Goal: Task Accomplishment & Management: Manage account settings

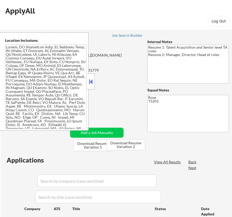
select select ""pending""
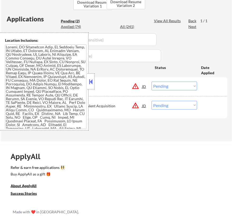
scroll to position [120, 0]
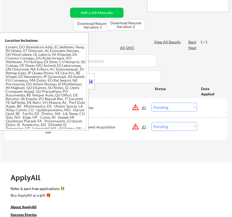
click at [93, 82] on button at bounding box center [91, 82] width 6 height 8
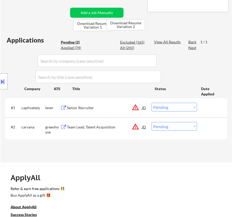
click at [185, 105] on select "Choose an option... Pending Applied Excluded (Questions) Excluded (Expired) Exc…" at bounding box center [175, 107] width 46 height 9
click at [152, 103] on select "Choose an option... Pending Applied Excluded (Questions) Excluded (Expired) Exc…" at bounding box center [175, 107] width 46 height 9
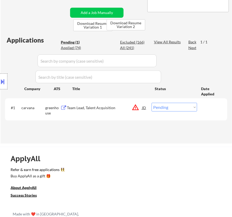
click at [94, 108] on div "Location Inclusions:" at bounding box center [47, 82] width 95 height 98
click at [114, 106] on div "Team Lead, Talent Acquisition" at bounding box center [104, 107] width 75 height 5
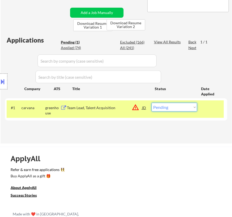
click at [186, 109] on select "Choose an option... Pending Applied Excluded (Questions) Excluded (Expired) Exc…" at bounding box center [175, 107] width 46 height 9
click at [152, 103] on select "Choose an option... Pending Applied Excluded (Questions) Excluded (Expired) Exc…" at bounding box center [175, 107] width 46 height 9
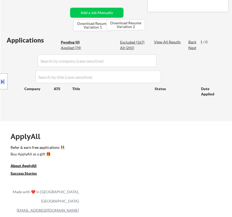
click at [6, 81] on div at bounding box center [3, 82] width 7 height 16
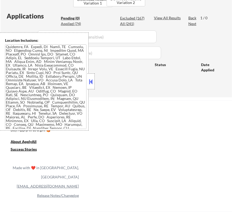
scroll to position [202, 0]
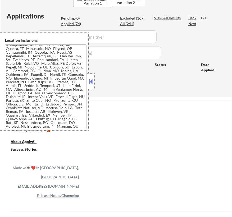
click at [93, 82] on button at bounding box center [91, 82] width 6 height 8
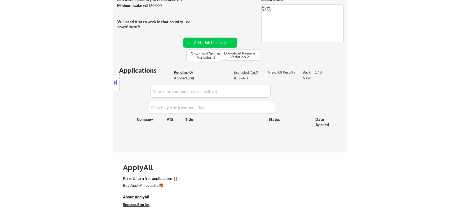
scroll to position [120, 0]
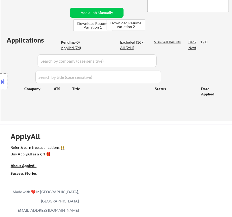
click at [133, 42] on div "Excluded (167)" at bounding box center [133, 42] width 26 height 5
select select ""excluded""
select select ""excluded__expired_""
select select ""excluded__location_""
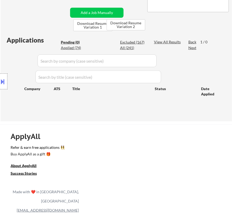
select select ""excluded__salary_""
select select ""excluded__location_""
select select ""excluded__expired_""
select select ""excluded__salary_""
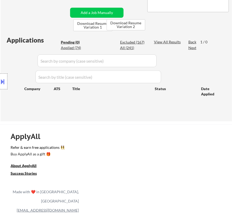
select select ""excluded__expired_""
select select ""excluded__salary_""
select select ""excluded""
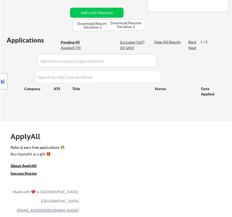
select select ""excluded""
select select ""excluded__expired_""
select select ""excluded__location_""
select select ""excluded__expired_""
select select ""excluded__salary_""
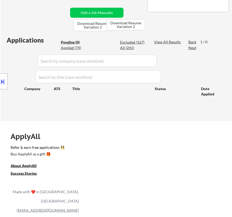
select select ""excluded__expired_""
select select ""excluded""
select select ""excluded__location_""
select select ""excluded""
select select ""excluded__expired_""
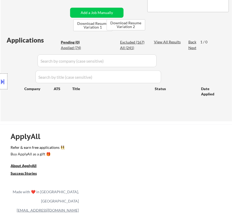
select select ""excluded""
select select ""excluded__expired_""
select select ""excluded""
select select ""excluded__salary_""
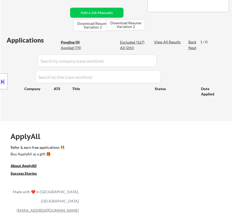
select select ""excluded__bad_match_""
select select ""excluded__expired_""
select select ""excluded""
select select ""excluded__salary_""
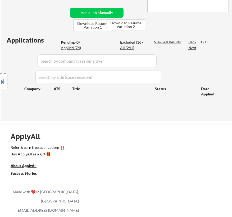
select select ""excluded__expired_""
select select ""excluded__bad_match_""
select select ""excluded""
select select ""excluded__expired_""
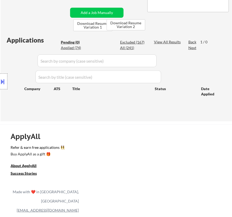
select select ""excluded__expired_""
select select ""excluded""
select select ""excluded__bad_match_""
select select ""excluded__expired_""
select select ""excluded__salary_""
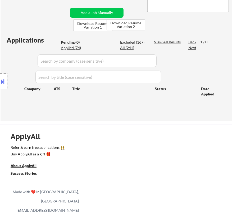
select select ""excluded__expired_""
select select ""excluded""
select select ""excluded__expired_""
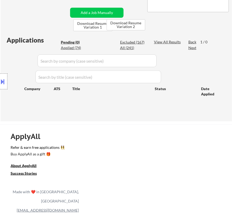
select select ""excluded__expired_""
select select ""excluded__salary_""
select select ""excluded__location_""
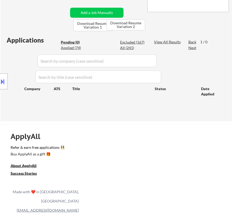
select select ""excluded__expired_""
select select ""excluded""
select select ""excluded__salary_""
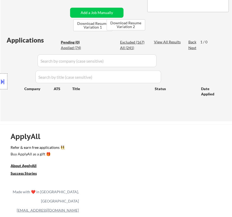
select select ""excluded__salary_""
select select ""excluded""
select select ""excluded__expired_""
select select ""excluded__location_""
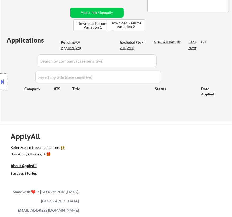
select select ""excluded__expired_""
select select ""excluded__bad_match_""
select select ""excluded__expired_""
select select ""excluded__salary_""
select select ""excluded__expired_""
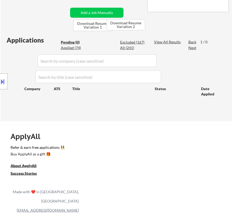
select select ""excluded__expired_""
select select ""excluded""
select select ""excluded__expired_""
select select ""excluded__bad_match_""
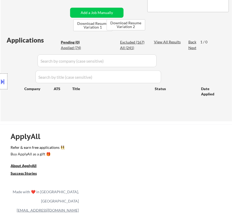
select select ""excluded__expired_""
select select ""excluded__bad_match_""
select select ""excluded__salary_""
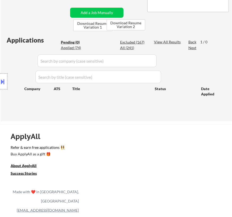
select select ""excluded__salary_""
select select ""excluded""
select select ""excluded__salary_""
select select ""excluded__expired_""
select select ""excluded__salary_""
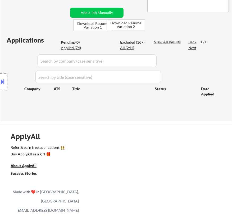
select select ""excluded__location_""
select select ""excluded__salary_""
select select ""excluded__expired_""
select select ""excluded""
select select ""excluded__expired_""
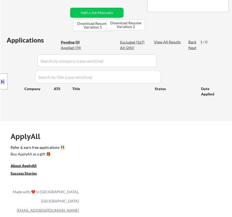
select select ""excluded__salary_""
select select ""excluded__bad_match_""
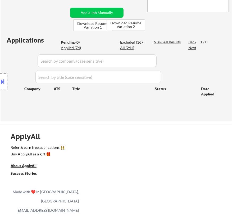
select select ""excluded__bad_match_""
select select ""excluded""
select select ""excluded__expired_""
select select ""excluded__salary_""
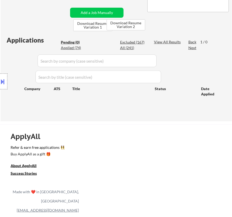
select select ""excluded__expired_""
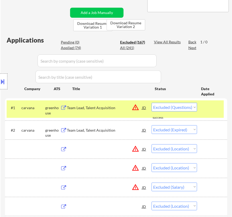
select select ""excluded""
select select ""excluded__expired_""
select select ""excluded__location_""
select select ""excluded__salary_""
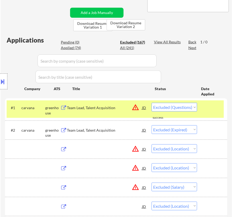
select select ""excluded__location_""
select select ""excluded__expired_""
select select ""excluded__salary_""
select select ""excluded__expired_""
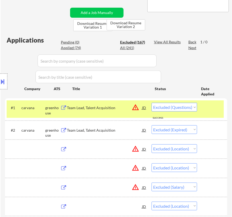
select select ""excluded__salary_""
select select ""excluded""
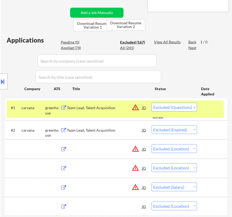
select select ""excluded__expired_""
select select ""excluded__location_""
select select ""excluded__expired_""
select select ""excluded__salary_""
select select ""excluded__expired_""
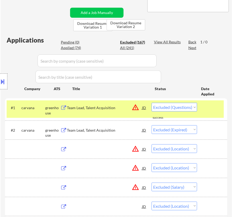
select select ""excluded""
select select ""excluded__location_""
select select ""excluded""
select select ""excluded__expired_""
select select ""excluded""
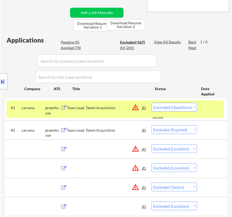
select select ""excluded__expired_""
select select ""excluded""
select select ""excluded__salary_""
select select ""excluded__bad_match_""
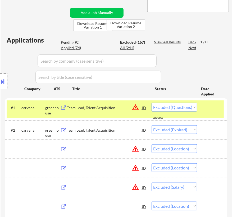
select select ""excluded__expired_""
select select ""excluded""
select select ""excluded__salary_""
select select ""excluded__expired_""
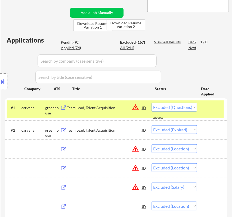
select select ""excluded__bad_match_""
select select ""excluded""
select select ""excluded__expired_""
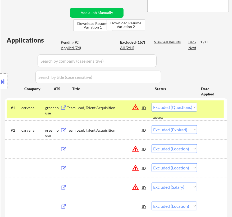
select select ""excluded""
select select ""excluded__bad_match_""
select select ""excluded__expired_""
select select ""excluded__salary_""
select select ""excluded__expired_""
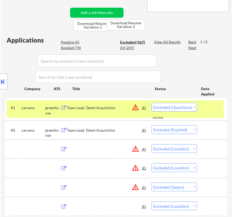
select select ""excluded__expired_""
select select ""excluded""
select select ""excluded__expired_""
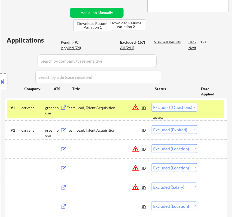
select select ""excluded__expired_""
select select ""excluded__salary_""
select select ""excluded__location_""
select select ""excluded__expired_""
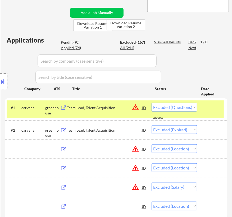
select select ""excluded__expired_""
select select ""excluded""
select select ""excluded__salary_""
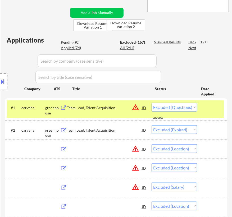
select select ""excluded""
select select ""excluded__expired_""
select select ""excluded__location_""
select select ""excluded__expired_""
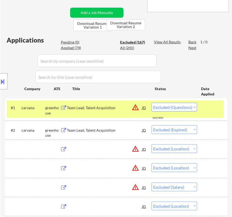
select select ""excluded__bad_match_""
select select ""excluded__expired_""
select select ""excluded__salary_""
select select ""excluded__expired_""
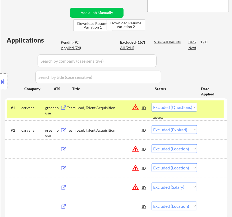
select select ""excluded""
select select ""excluded__expired_""
select select ""excluded__bad_match_""
select select ""excluded__expired_""
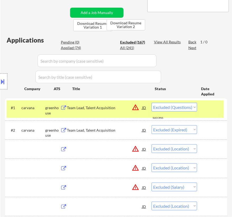
select select ""excluded__expired_""
select select ""excluded__bad_match_""
select select ""excluded__salary_""
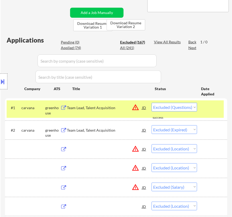
select select ""excluded""
select select ""excluded__salary_""
select select ""excluded__expired_""
select select ""excluded__salary_""
select select ""excluded__location_""
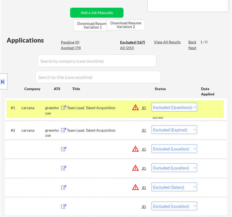
select select ""excluded__salary_""
select select ""excluded__expired_""
select select ""excluded""
select select ""excluded__expired_""
select select ""excluded__salary_""
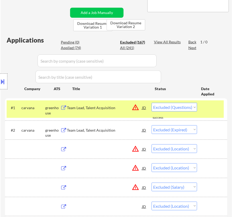
select select ""excluded__bad_match_""
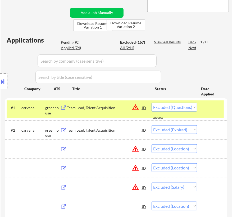
select select ""excluded""
select select ""excluded__expired_""
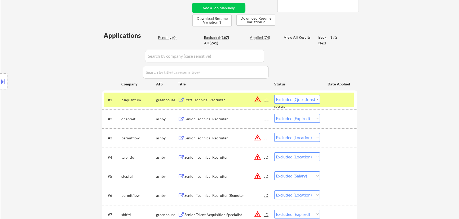
click at [232, 58] on input "input" at bounding box center [204, 56] width 119 height 13
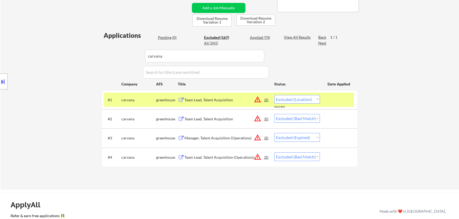
click at [231, 99] on div "Team Lead, Talent Acquisition" at bounding box center [224, 99] width 80 height 5
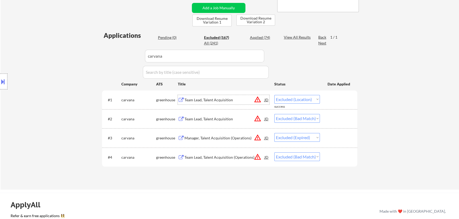
click at [0, 80] on button at bounding box center [3, 81] width 6 height 9
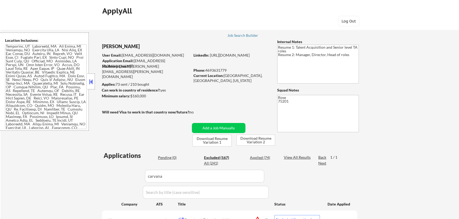
scroll to position [251, 0]
click at [90, 82] on button at bounding box center [91, 82] width 6 height 8
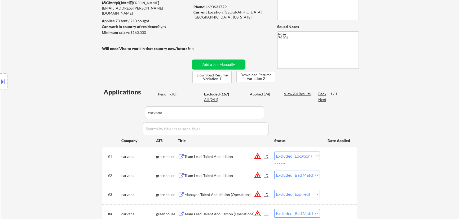
scroll to position [96, 0]
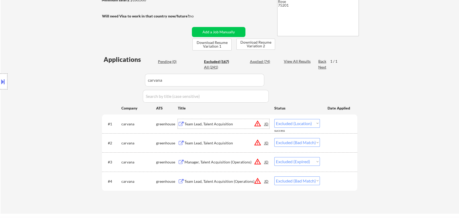
click at [228, 123] on div "Team Lead, Talent Acquisition" at bounding box center [224, 124] width 80 height 5
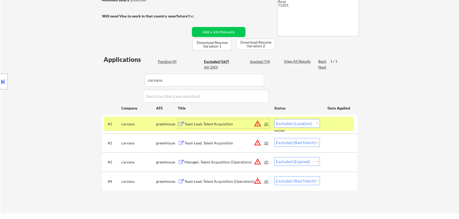
click at [232, 122] on select "Choose an option... Pending Applied Excluded (Questions) Excluded (Expired) Exc…" at bounding box center [297, 123] width 46 height 9
click at [232, 119] on select "Choose an option... Pending Applied Excluded (Questions) Excluded (Expired) Exc…" at bounding box center [297, 123] width 46 height 9
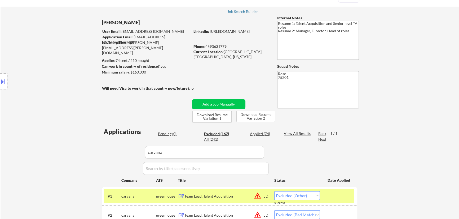
scroll to position [48, 0]
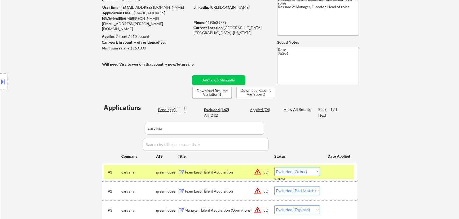
click at [170, 110] on div "Pending (0)" at bounding box center [171, 109] width 26 height 5
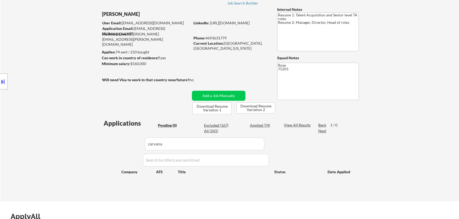
scroll to position [24, 0]
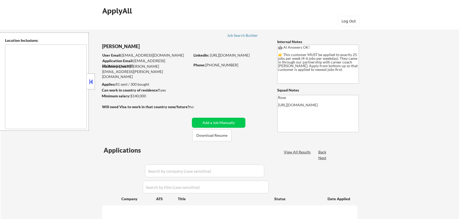
type textarea "[GEOGRAPHIC_DATA], ON [GEOGRAPHIC_DATA], ON [GEOGRAPHIC_DATA], ON [GEOGRAPHIC_D…"
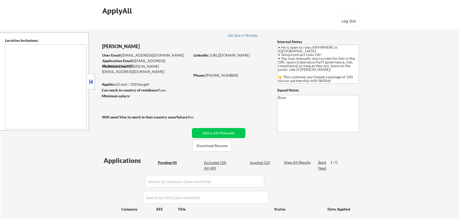
type textarea "country: CA"
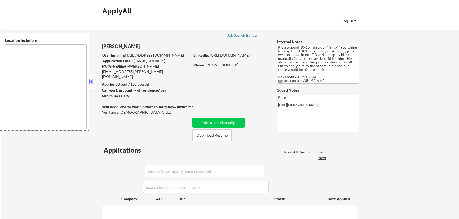
type textarea "Arlington, VA Alexandria, VA Bethesda, MD Silver Spring, MD Falls Church, VA Hy…"
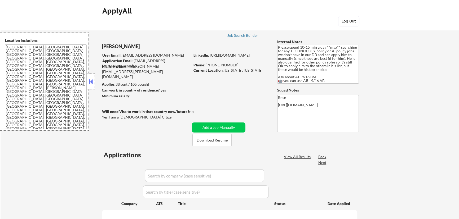
select select ""pending""
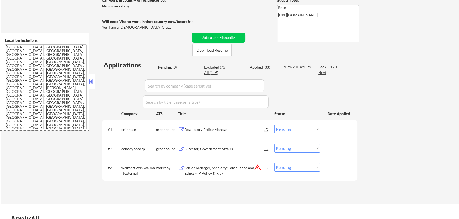
scroll to position [96, 0]
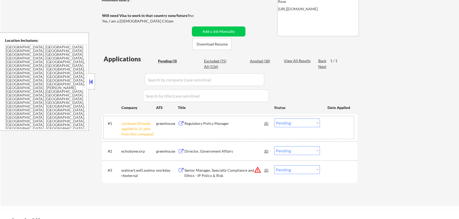
click at [320, 122] on div "#1 coinbase [Already applied to 2+ jobs from this company] greenhouse Regulator…" at bounding box center [229, 127] width 250 height 23
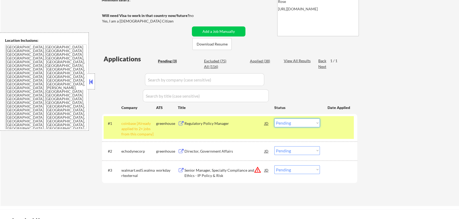
click at [314, 124] on select "Choose an option... Pending Applied Excluded (Questions) Excluded (Expired) Exc…" at bounding box center [297, 123] width 46 height 9
click at [274, 119] on select "Choose an option... Pending Applied Excluded (Questions) Excluded (Expired) Exc…" at bounding box center [297, 123] width 46 height 9
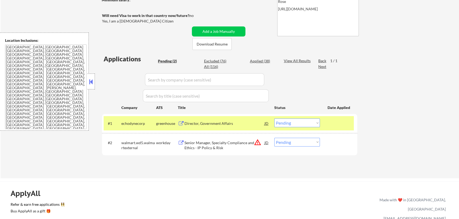
click at [236, 126] on div "Director, Government Affairs" at bounding box center [224, 124] width 80 height 10
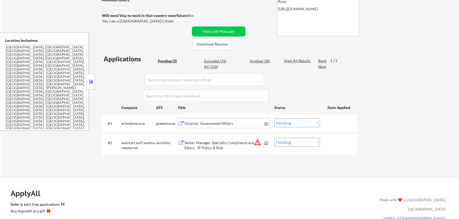
click at [296, 123] on select "Choose an option... Pending Applied Excluded (Questions) Excluded (Expired) Exc…" at bounding box center [297, 123] width 46 height 9
click at [274, 119] on select "Choose an option... Pending Applied Excluded (Questions) Excluded (Expired) Exc…" at bounding box center [297, 123] width 46 height 9
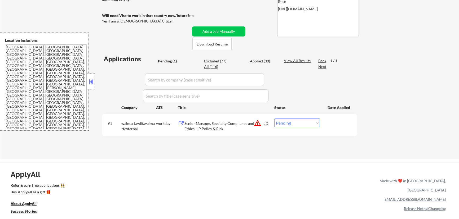
click at [220, 126] on div "Senior Manager, Specialty Compliance and Ethics - IP Policy & Risk" at bounding box center [224, 126] width 80 height 10
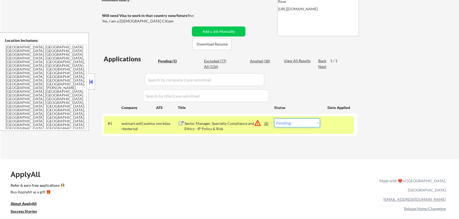
click at [313, 124] on select "Choose an option... Pending Applied Excluded (Questions) Excluded (Expired) Exc…" at bounding box center [297, 123] width 46 height 9
click at [274, 119] on select "Choose an option... Pending Applied Excluded (Questions) Excluded (Expired) Exc…" at bounding box center [297, 123] width 46 height 9
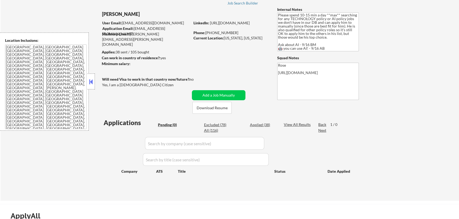
scroll to position [24, 0]
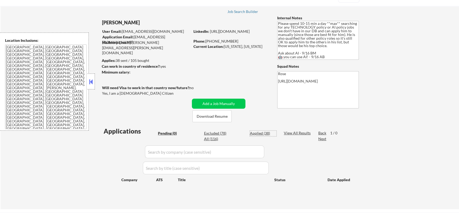
click at [259, 132] on div "Applied (38)" at bounding box center [263, 133] width 26 height 5
select select ""applied""
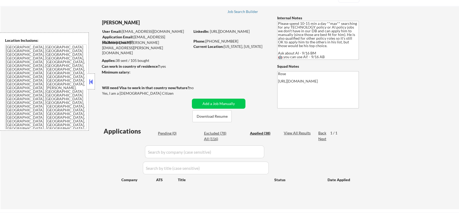
select select ""applied""
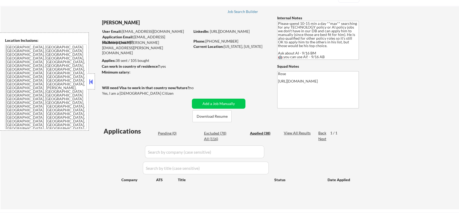
select select ""applied""
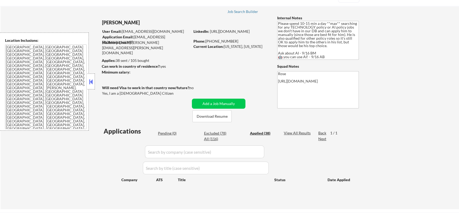
select select ""applied""
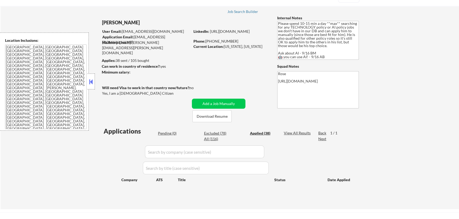
select select ""applied""
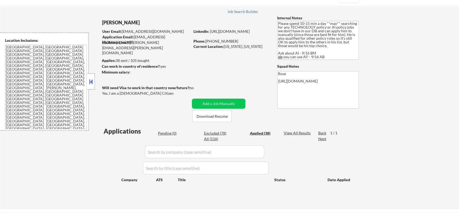
select select ""applied""
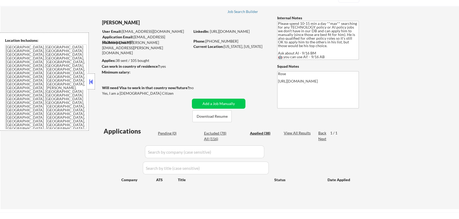
select select ""applied""
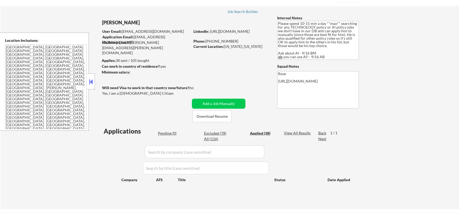
select select ""applied""
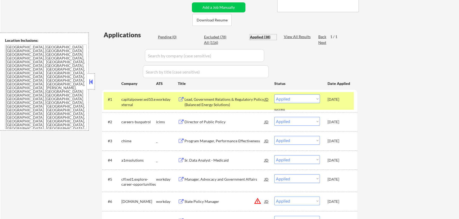
scroll to position [144, 0]
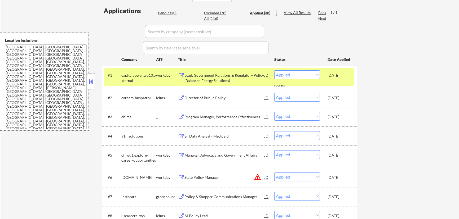
click at [250, 32] on input "input" at bounding box center [204, 31] width 119 height 13
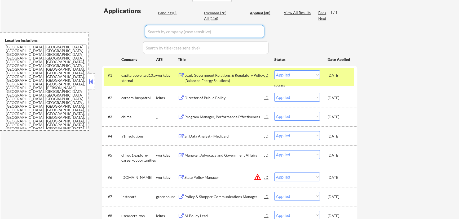
paste input "/transcarent"
click at [149, 31] on input "input" at bounding box center [204, 31] width 119 height 13
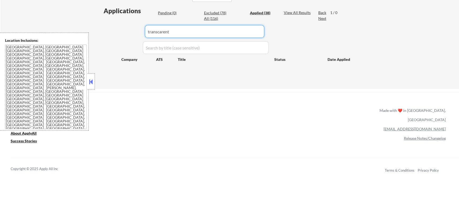
drag, startPoint x: 210, startPoint y: 33, endPoint x: 158, endPoint y: 33, distance: 52.2
click at [158, 33] on input "input" at bounding box center [204, 31] width 119 height 13
type input "trans"
drag, startPoint x: 158, startPoint y: 32, endPoint x: 132, endPoint y: 34, distance: 25.7
click at [133, 33] on div "Applications Pending (0) Excluded (78) Applied (38) All (116) View All Results …" at bounding box center [229, 42] width 255 height 73
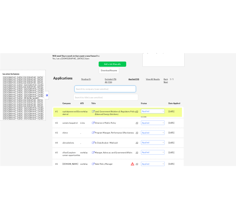
scroll to position [48, 0]
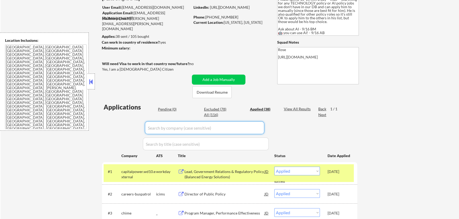
click at [170, 107] on div "Pending (0)" at bounding box center [171, 109] width 26 height 5
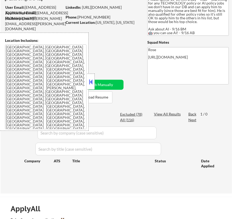
click at [93, 83] on button at bounding box center [91, 82] width 6 height 8
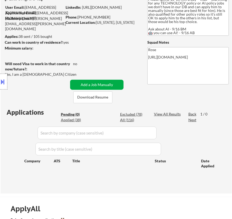
click at [106, 85] on button "Add a Job Manually" at bounding box center [97, 85] width 54 height 10
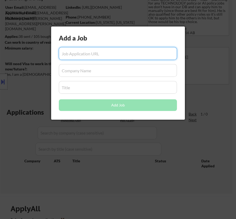
paste input "https://job-boards.greenhouse.io/transcarent/jobs/5656743004"
type input "https://job-boards.greenhouse.io/transcarent/jobs/5656743004"
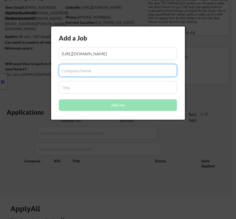
click at [91, 72] on input "input" at bounding box center [118, 70] width 118 height 13
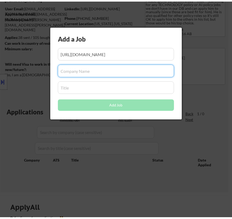
scroll to position [0, 0]
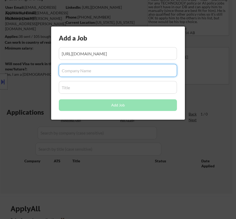
paste input "transcarent"
type input "transcarent"
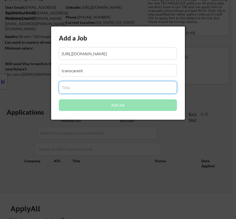
drag, startPoint x: 72, startPoint y: 90, endPoint x: 78, endPoint y: 75, distance: 16.1
click at [72, 89] on input "input" at bounding box center [118, 87] width 118 height 13
paste input "Technical Program Manager"
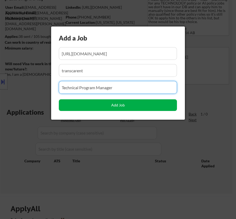
type input "Technical Program Manager"
click at [103, 106] on button "Add Job" at bounding box center [118, 105] width 118 height 12
select select ""pending""
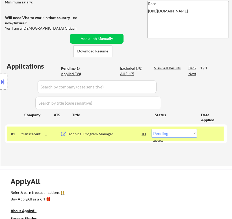
scroll to position [96, 0]
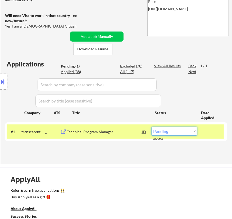
click at [175, 131] on select "Choose an option... Pending Applied Excluded (Questions) Excluded (Expired) Exc…" at bounding box center [175, 131] width 46 height 9
select select ""applied""
click at [152, 127] on select "Choose an option... Pending Applied Excluded (Questions) Excluded (Expired) Exc…" at bounding box center [175, 131] width 46 height 9
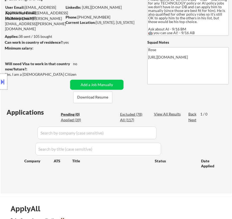
scroll to position [72, 0]
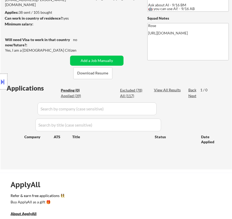
click at [2, 82] on button at bounding box center [3, 81] width 6 height 9
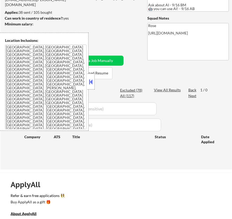
click at [91, 79] on button at bounding box center [91, 82] width 6 height 8
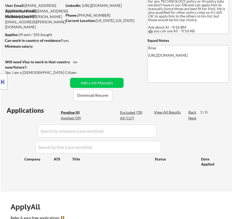
scroll to position [24, 0]
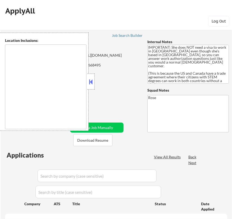
type textarea "[GEOGRAPHIC_DATA], [GEOGRAPHIC_DATA] [GEOGRAPHIC_DATA], [GEOGRAPHIC_DATA], [GEO…"
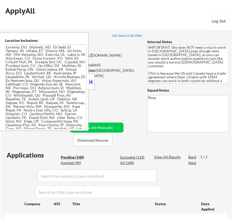
click at [93, 79] on button at bounding box center [91, 82] width 6 height 8
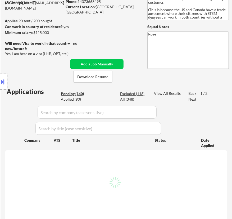
scroll to position [72, 0]
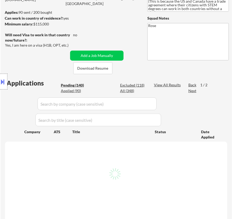
select select ""pending""
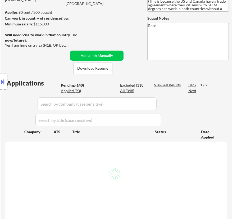
select select ""pending""
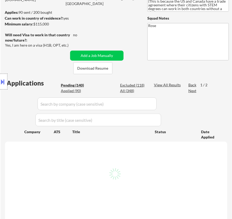
select select ""pending""
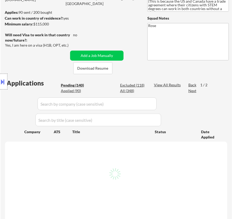
select select ""pending""
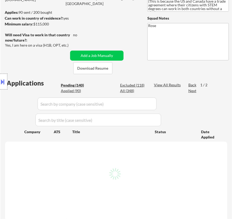
select select ""pending""
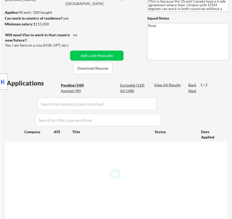
select select ""pending""
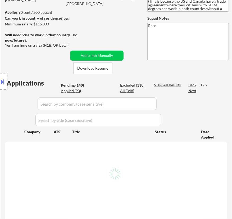
select select ""pending""
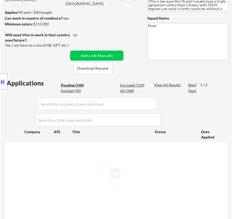
select select ""pending""
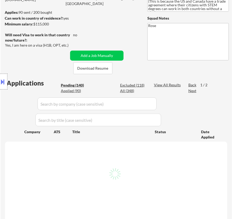
select select ""pending""
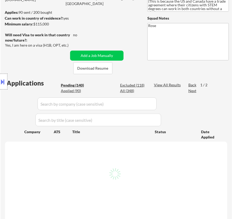
select select ""pending""
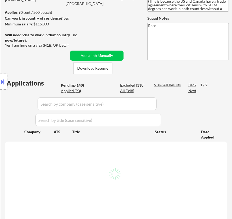
select select ""pending""
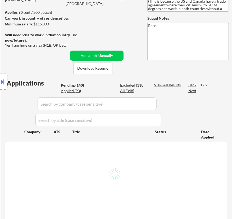
select select ""pending""
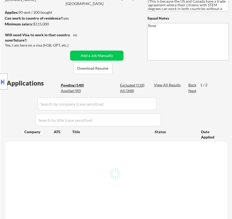
select select ""pending""
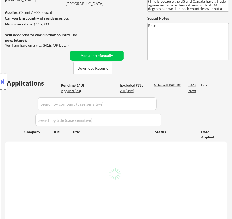
select select ""pending""
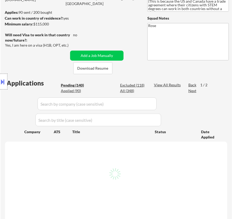
select select ""pending""
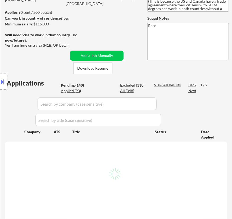
select select ""pending""
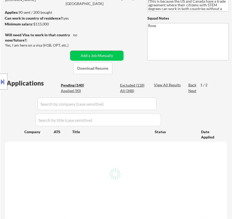
select select ""pending""
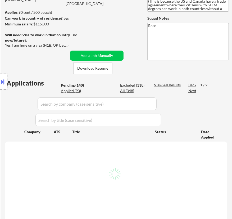
select select ""pending""
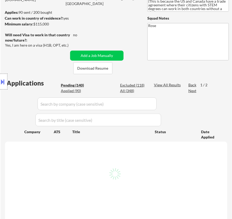
select select ""pending""
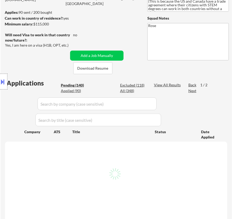
select select ""pending""
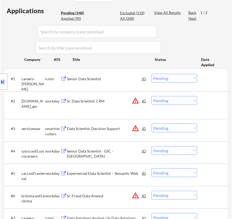
scroll to position [168, 0]
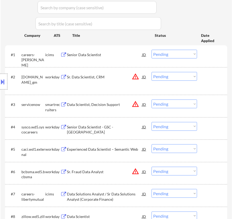
click at [124, 75] on div "Sr. Data Scientist, CRM" at bounding box center [104, 76] width 75 height 5
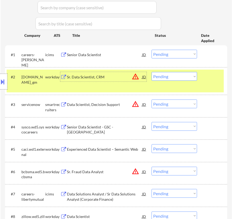
click at [164, 75] on select "Choose an option... Pending Applied Excluded (Questions) Excluded (Expired) Exc…" at bounding box center [175, 76] width 46 height 9
click at [152, 72] on select "Choose an option... Pending Applied Excluded (Questions) Excluded (Expired) Exc…" at bounding box center [175, 76] width 46 height 9
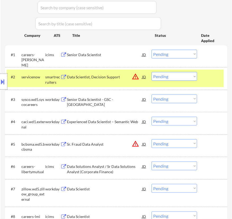
click at [120, 77] on div "Data Scientist, Decision Support" at bounding box center [104, 76] width 75 height 5
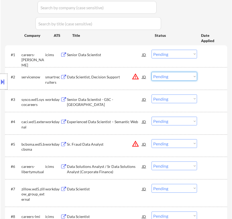
drag, startPoint x: 176, startPoint y: 77, endPoint x: 175, endPoint y: 80, distance: 3.0
click at [176, 77] on select "Choose an option... Pending Applied Excluded (Questions) Excluded (Expired) Exc…" at bounding box center [175, 76] width 46 height 9
click at [152, 72] on select "Choose an option... Pending Applied Excluded (Questions) Excluded (Expired) Exc…" at bounding box center [175, 76] width 46 height 9
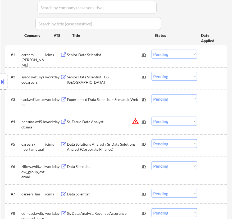
click at [119, 80] on div "Senior Data Scientist - GSC - US" at bounding box center [104, 77] width 75 height 10
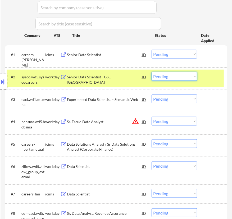
drag, startPoint x: 172, startPoint y: 76, endPoint x: 172, endPoint y: 80, distance: 4.3
click at [172, 76] on select "Choose an option... Pending Applied Excluded (Questions) Excluded (Expired) Exc…" at bounding box center [175, 76] width 46 height 9
click at [152, 72] on select "Choose an option... Pending Applied Excluded (Questions) Excluded (Expired) Exc…" at bounding box center [175, 76] width 46 height 9
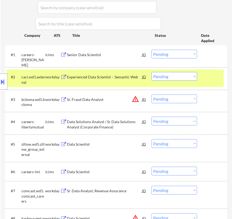
click at [121, 75] on div "Experienced Data Scientist – Semantic Web" at bounding box center [104, 76] width 75 height 5
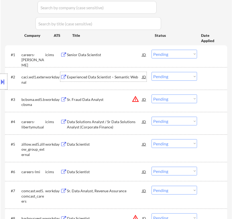
click at [184, 77] on select "Choose an option... Pending Applied Excluded (Questions) Excluded (Expired) Exc…" at bounding box center [175, 76] width 46 height 9
click at [152, 72] on select "Choose an option... Pending Applied Excluded (Questions) Excluded (Expired) Exc…" at bounding box center [175, 76] width 46 height 9
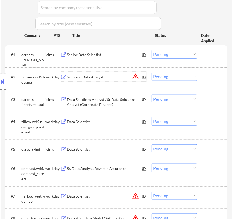
click at [120, 78] on div "Sr. Fraud Data Analyst" at bounding box center [104, 76] width 75 height 5
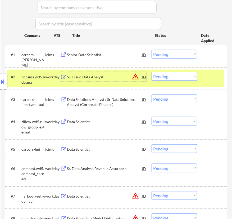
click at [177, 74] on select "Choose an option... Pending Applied Excluded (Questions) Excluded (Expired) Exc…" at bounding box center [175, 76] width 46 height 9
click at [152, 72] on select "Choose an option... Pending Applied Excluded (Questions) Excluded (Expired) Exc…" at bounding box center [175, 76] width 46 height 9
select select ""pending""
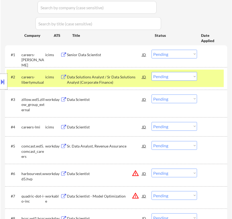
click at [207, 83] on div "#2 careers-libertymutual icims Data Solutions Analyst / Sr Data Solutions Analy…" at bounding box center [115, 78] width 217 height 17
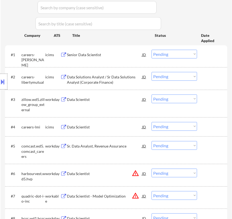
click at [118, 105] on div "#3 zillow.wd5.zillow_group_external workday Data Scientist JD warning_amber Cho…" at bounding box center [115, 103] width 217 height 23
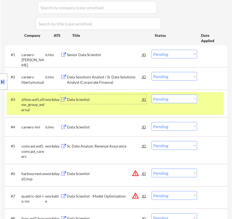
click at [120, 103] on div "Data Scientist" at bounding box center [104, 100] width 75 height 10
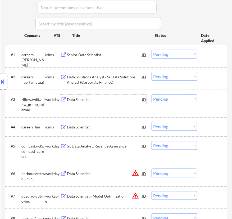
click at [171, 98] on select "Choose an option... Pending Applied Excluded (Questions) Excluded (Expired) Exc…" at bounding box center [175, 99] width 46 height 9
click at [152, 95] on select "Choose an option... Pending Applied Excluded (Questions) Excluded (Expired) Exc…" at bounding box center [175, 99] width 46 height 9
select select ""pending""
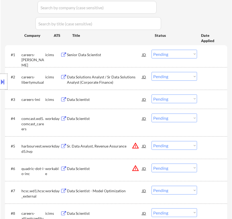
scroll to position [193, 0]
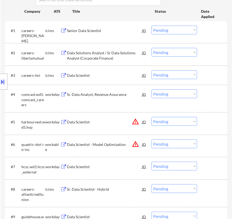
click at [113, 97] on div "Sr. Data Analyst, Revenue Assurance" at bounding box center [104, 95] width 75 height 10
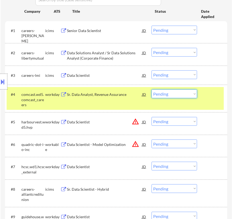
drag, startPoint x: 172, startPoint y: 93, endPoint x: 172, endPoint y: 97, distance: 4.2
click at [172, 93] on select "Choose an option... Pending Applied Excluded (Questions) Excluded (Expired) Exc…" at bounding box center [175, 94] width 46 height 9
click at [152, 90] on select "Choose an option... Pending Applied Excluded (Questions) Excluded (Expired) Exc…" at bounding box center [175, 94] width 46 height 9
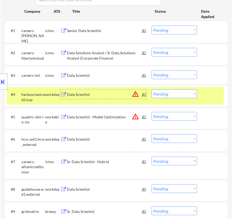
click at [107, 95] on div "Data Scientist" at bounding box center [104, 94] width 75 height 5
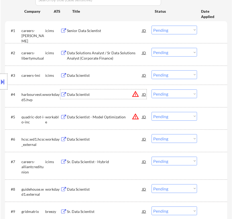
click at [178, 94] on select "Choose an option... Pending Applied Excluded (Questions) Excluded (Expired) Exc…" at bounding box center [175, 94] width 46 height 9
click at [152, 90] on select "Choose an option... Pending Applied Excluded (Questions) Excluded (Expired) Exc…" at bounding box center [175, 94] width 46 height 9
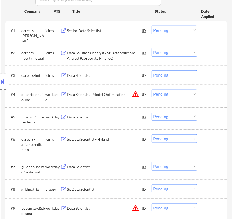
click at [103, 92] on div "Data Scientist - Model Optimization" at bounding box center [104, 94] width 75 height 5
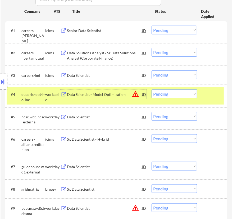
click at [184, 95] on select "Choose an option... Pending Applied Excluded (Questions) Excluded (Expired) Exc…" at bounding box center [175, 94] width 46 height 9
click at [152, 90] on select "Choose an option... Pending Applied Excluded (Questions) Excluded (Expired) Exc…" at bounding box center [175, 94] width 46 height 9
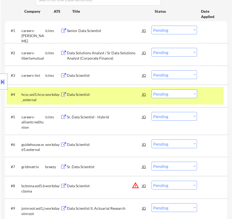
click at [124, 97] on div "Data Scientist" at bounding box center [104, 95] width 75 height 10
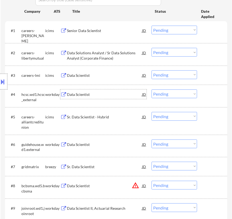
click at [174, 95] on select "Choose an option... Pending Applied Excluded (Questions) Excluded (Expired) Exc…" at bounding box center [175, 94] width 46 height 9
click at [152, 90] on select "Choose an option... Pending Applied Excluded (Questions) Excluded (Expired) Exc…" at bounding box center [175, 94] width 46 height 9
select select ""pending""
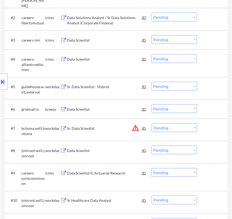
scroll to position [265, 0]
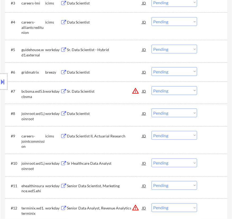
click at [116, 48] on div "Sr. Data Scientist - Hybrid" at bounding box center [104, 49] width 75 height 5
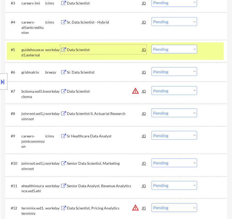
click at [184, 48] on select "Choose an option... Pending Applied Excluded (Questions) Excluded (Expired) Exc…" at bounding box center [175, 49] width 46 height 9
click at [152, 45] on select "Choose an option... Pending Applied Excluded (Questions) Excluded (Expired) Exc…" at bounding box center [175, 49] width 46 height 9
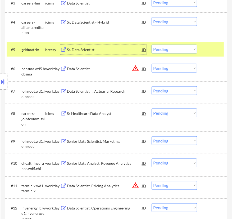
click at [121, 51] on div "Sr. Data Scientist" at bounding box center [104, 49] width 75 height 5
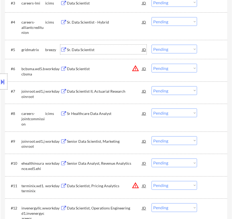
click at [167, 50] on select "Choose an option... Pending Applied Excluded (Questions) Excluded (Expired) Exc…" at bounding box center [175, 49] width 46 height 9
click at [152, 45] on select "Choose an option... Pending Applied Excluded (Questions) Excluded (Expired) Exc…" at bounding box center [175, 49] width 46 height 9
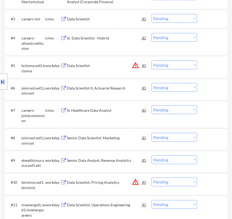
scroll to position [241, 0]
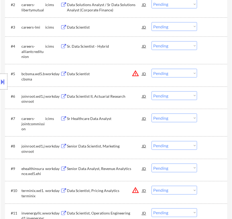
click at [111, 77] on div "Data Scientist" at bounding box center [104, 74] width 75 height 10
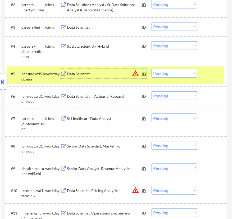
click at [175, 74] on select "Choose an option... Pending Applied Excluded (Questions) Excluded (Expired) Exc…" at bounding box center [175, 73] width 46 height 9
click at [152, 69] on select "Choose an option... Pending Applied Excluded (Questions) Excluded (Expired) Exc…" at bounding box center [175, 73] width 46 height 9
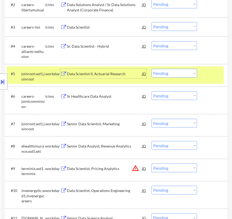
click at [130, 75] on div "Data Scientist II, Actuarial Research" at bounding box center [104, 73] width 75 height 5
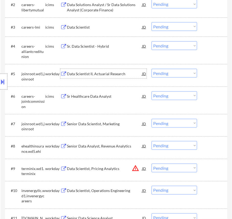
click at [165, 74] on select "Choose an option... Pending Applied Excluded (Questions) Excluded (Expired) Exc…" at bounding box center [175, 73] width 46 height 9
click at [152, 69] on select "Choose an option... Pending Applied Excluded (Questions) Excluded (Expired) Exc…" at bounding box center [175, 73] width 46 height 9
select select ""pending""
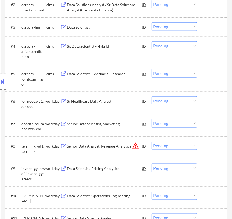
scroll to position [265, 0]
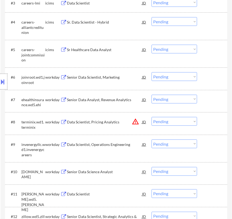
click at [109, 78] on div "Senior Data Scientist, Marketing" at bounding box center [104, 77] width 75 height 5
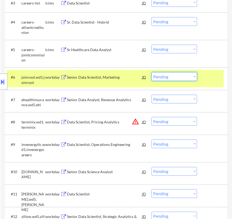
drag, startPoint x: 171, startPoint y: 76, endPoint x: 171, endPoint y: 80, distance: 4.0
click at [171, 76] on select "Choose an option... Pending Applied Excluded (Questions) Excluded (Expired) Exc…" at bounding box center [175, 76] width 46 height 9
click at [152, 72] on select "Choose an option... Pending Applied Excluded (Questions) Excluded (Expired) Exc…" at bounding box center [175, 76] width 46 height 9
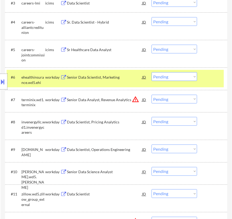
scroll to position [289, 0]
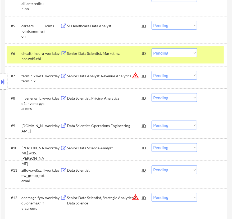
click at [101, 52] on div "Senior Data Scientist, Marketing" at bounding box center [104, 53] width 75 height 5
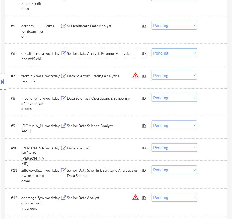
click at [176, 55] on select "Choose an option... Pending Applied Excluded (Questions) Excluded (Expired) Exc…" at bounding box center [175, 52] width 46 height 9
click at [152, 48] on select "Choose an option... Pending Applied Excluded (Questions) Excluded (Expired) Exc…" at bounding box center [175, 52] width 46 height 9
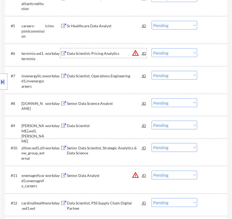
click at [121, 53] on div "Data Scientist, Pricing Analytics" at bounding box center [104, 53] width 75 height 5
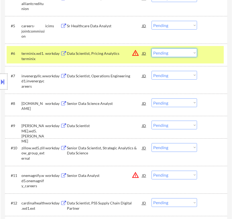
click at [179, 53] on select "Choose an option... Pending Applied Excluded (Questions) Excluded (Expired) Exc…" at bounding box center [175, 52] width 46 height 9
click at [152, 48] on select "Choose an option... Pending Applied Excluded (Questions) Excluded (Expired) Exc…" at bounding box center [175, 52] width 46 height 9
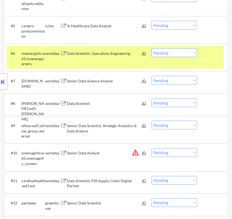
click at [132, 55] on div "Data Scientist, Operations Engineering" at bounding box center [104, 53] width 75 height 5
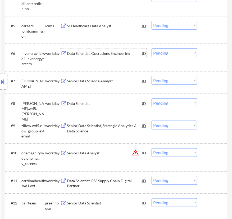
click at [185, 51] on select "Choose an option... Pending Applied Excluded (Questions) Excluded (Expired) Exc…" at bounding box center [175, 52] width 46 height 9
click at [152, 48] on select "Choose an option... Pending Applied Excluded (Questions) Excluded (Expired) Exc…" at bounding box center [175, 52] width 46 height 9
select select ""pending""
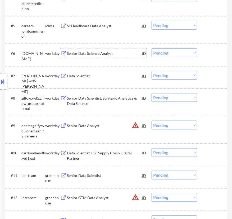
click at [117, 55] on div "Senior Data Science Analyst" at bounding box center [104, 53] width 75 height 5
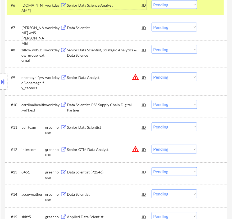
scroll to position [313, 0]
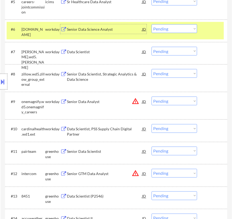
click at [204, 33] on div "#6 discover.wd5.discover workday Senior Data Science Analyst JD warning_amber C…" at bounding box center [115, 30] width 217 height 17
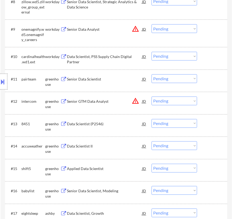
scroll to position [409, 0]
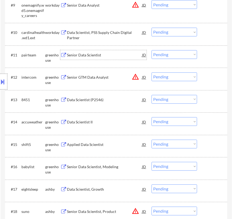
click at [106, 56] on div "Senior Data Scientist" at bounding box center [104, 55] width 75 height 5
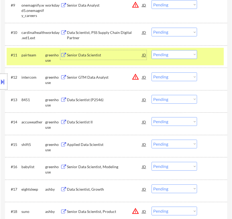
click at [6, 80] on button at bounding box center [3, 81] width 6 height 9
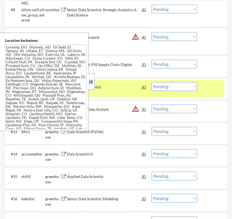
scroll to position [385, 0]
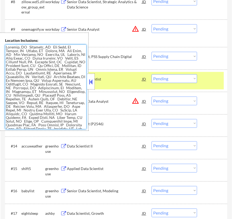
drag, startPoint x: 17, startPoint y: 47, endPoint x: 23, endPoint y: 47, distance: 5.6
click at [23, 47] on textarea at bounding box center [46, 86] width 82 height 85
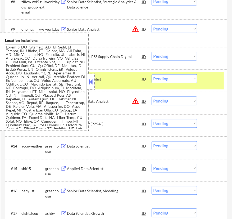
drag, startPoint x: 92, startPoint y: 82, endPoint x: 96, endPoint y: 83, distance: 4.2
click at [92, 82] on button at bounding box center [91, 82] width 6 height 8
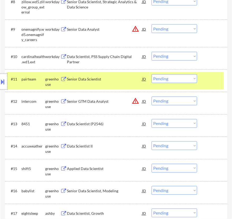
click at [188, 78] on select "Choose an option... Pending Applied Excluded (Questions) Excluded (Expired) Exc…" at bounding box center [175, 78] width 46 height 9
click at [152, 74] on select "Choose an option... Pending Applied Excluded (Questions) Excluded (Expired) Exc…" at bounding box center [175, 78] width 46 height 9
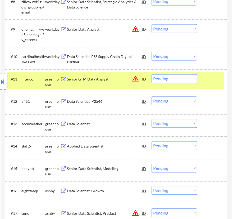
click at [119, 81] on div "Senior GTM Data Analyst" at bounding box center [104, 79] width 75 height 5
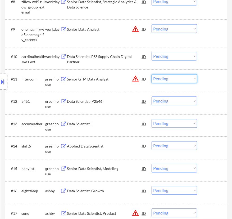
click at [168, 79] on select "Choose an option... Pending Applied Excluded (Questions) Excluded (Expired) Exc…" at bounding box center [175, 78] width 46 height 9
click at [152, 74] on select "Choose an option... Pending Applied Excluded (Questions) Excluded (Expired) Exc…" at bounding box center [175, 78] width 46 height 9
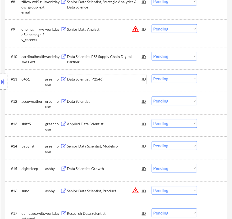
click at [119, 77] on div "Data Scientist (P2546)" at bounding box center [104, 79] width 75 height 5
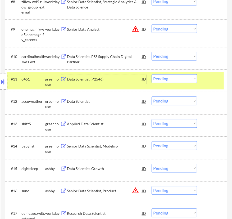
click at [165, 78] on select "Choose an option... Pending Applied Excluded (Questions) Excluded (Expired) Exc…" at bounding box center [175, 78] width 46 height 9
click at [152, 74] on select "Choose an option... Pending Applied Excluded (Questions) Excluded (Expired) Exc…" at bounding box center [175, 78] width 46 height 9
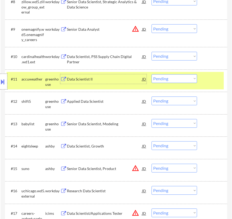
click at [99, 77] on div "Data Scientist II" at bounding box center [104, 79] width 75 height 5
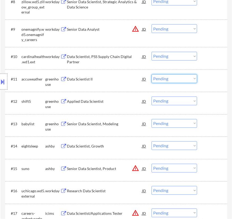
click at [159, 80] on select "Choose an option... Pending Applied Excluded (Questions) Excluded (Expired) Exc…" at bounding box center [175, 78] width 46 height 9
click at [152, 74] on select "Choose an option... Pending Applied Excluded (Questions) Excluded (Expired) Exc…" at bounding box center [175, 78] width 46 height 9
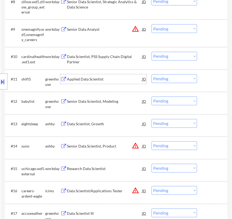
click at [105, 82] on div "Applied Data Scientist" at bounding box center [104, 79] width 75 height 10
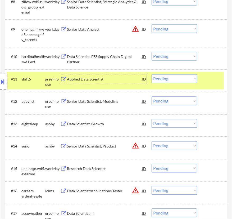
click at [174, 80] on select "Choose an option... Pending Applied Excluded (Questions) Excluded (Expired) Exc…" at bounding box center [175, 78] width 46 height 9
click at [152, 74] on select "Choose an option... Pending Applied Excluded (Questions) Excluded (Expired) Exc…" at bounding box center [175, 78] width 46 height 9
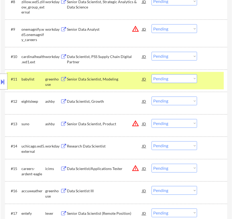
click at [121, 83] on div "Senior Data Scientist, Modeling" at bounding box center [104, 79] width 75 height 10
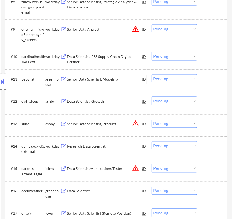
drag, startPoint x: 175, startPoint y: 79, endPoint x: 177, endPoint y: 82, distance: 3.8
click at [175, 79] on select "Choose an option... Pending Applied Excluded (Questions) Excluded (Expired) Exc…" at bounding box center [175, 78] width 46 height 9
click at [152, 74] on select "Choose an option... Pending Applied Excluded (Questions) Excluded (Expired) Exc…" at bounding box center [175, 78] width 46 height 9
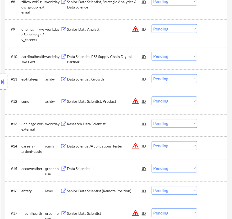
click at [119, 82] on div "Data Scientist, Growth" at bounding box center [104, 79] width 75 height 10
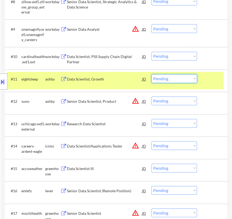
click at [169, 80] on select "Choose an option... Pending Applied Excluded (Questions) Excluded (Expired) Exc…" at bounding box center [175, 78] width 46 height 9
click at [152, 74] on select "Choose an option... Pending Applied Excluded (Questions) Excluded (Expired) Exc…" at bounding box center [175, 78] width 46 height 9
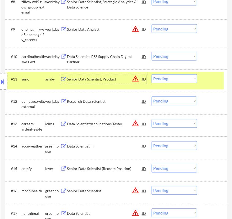
click at [114, 79] on div "Senior Data Scientist, Product" at bounding box center [104, 79] width 75 height 5
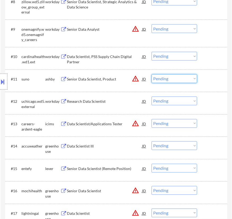
drag, startPoint x: 177, startPoint y: 78, endPoint x: 177, endPoint y: 82, distance: 4.3
click at [177, 78] on select "Choose an option... Pending Applied Excluded (Questions) Excluded (Expired) Exc…" at bounding box center [175, 78] width 46 height 9
click at [152, 74] on select "Choose an option... Pending Applied Excluded (Questions) Excluded (Expired) Exc…" at bounding box center [175, 78] width 46 height 9
select select ""pending""
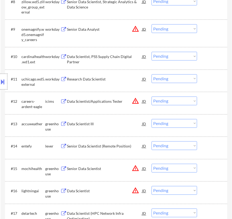
scroll to position [409, 0]
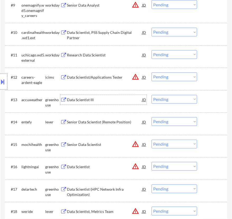
click at [112, 97] on div "Data Scientist III" at bounding box center [104, 99] width 75 height 5
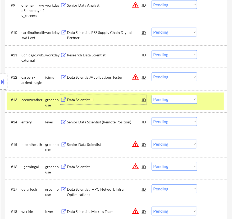
click at [186, 99] on select "Choose an option... Pending Applied Excluded (Questions) Excluded (Expired) Exc…" at bounding box center [175, 99] width 46 height 9
click at [152, 95] on select "Choose an option... Pending Applied Excluded (Questions) Excluded (Expired) Exc…" at bounding box center [175, 99] width 46 height 9
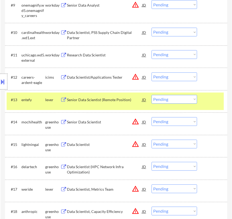
click at [114, 101] on div "Senior Data Scientist (Remote Position)" at bounding box center [104, 99] width 75 height 5
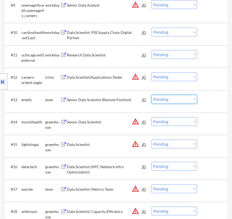
click at [166, 98] on select "Choose an option... Pending Applied Excluded (Questions) Excluded (Expired) Exc…" at bounding box center [175, 99] width 46 height 9
click at [152, 95] on select "Choose an option... Pending Applied Excluded (Questions) Excluded (Expired) Exc…" at bounding box center [175, 99] width 46 height 9
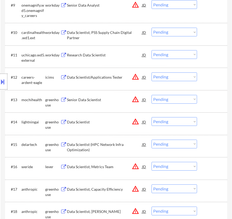
click at [115, 103] on div "Senior Data Scientist" at bounding box center [104, 100] width 75 height 10
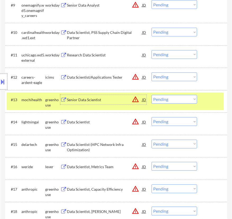
click at [186, 102] on select "Choose an option... Pending Applied Excluded (Questions) Excluded (Expired) Exc…" at bounding box center [175, 99] width 46 height 9
click at [152, 95] on select "Choose an option... Pending Applied Excluded (Questions) Excluded (Expired) Exc…" at bounding box center [175, 99] width 46 height 9
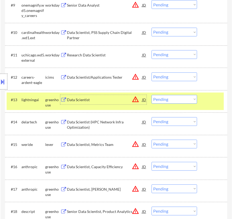
click at [109, 99] on div "Data Scientist" at bounding box center [104, 99] width 75 height 5
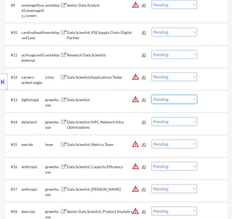
click at [166, 99] on select "Choose an option... Pending Applied Excluded (Questions) Excluded (Expired) Exc…" at bounding box center [175, 99] width 46 height 9
click at [152, 95] on select "Choose an option... Pending Applied Excluded (Questions) Excluded (Expired) Exc…" at bounding box center [175, 99] width 46 height 9
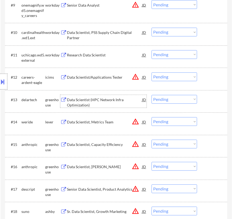
click at [104, 103] on div "Data Scientist (HPC Network Infra Optimization)" at bounding box center [104, 102] width 75 height 10
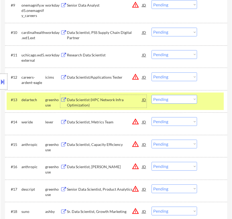
click at [174, 100] on select "Choose an option... Pending Applied Excluded (Questions) Excluded (Expired) Exc…" at bounding box center [175, 99] width 46 height 9
click at [152, 95] on select "Choose an option... Pending Applied Excluded (Questions) Excluded (Expired) Exc…" at bounding box center [175, 99] width 46 height 9
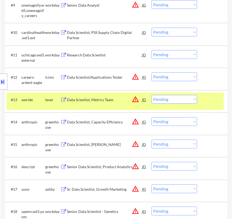
click at [113, 103] on div "Data Scientist, Metrics Team" at bounding box center [104, 100] width 75 height 10
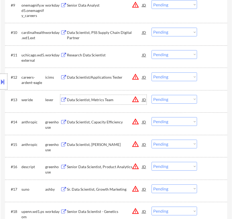
click at [170, 97] on select "Choose an option... Pending Applied Excluded (Questions) Excluded (Expired) Exc…" at bounding box center [175, 99] width 46 height 9
click at [152, 95] on select "Choose an option... Pending Applied Excluded (Questions) Excluded (Expired) Exc…" at bounding box center [175, 99] width 46 height 9
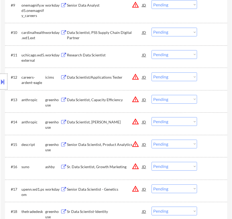
click at [109, 96] on div "Data Scientist, Capacity Efficiency" at bounding box center [104, 100] width 75 height 10
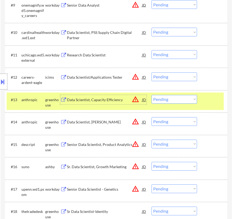
click at [171, 100] on select "Choose an option... Pending Applied Excluded (Questions) Excluded (Expired) Exc…" at bounding box center [175, 99] width 46 height 9
click at [152, 95] on select "Choose an option... Pending Applied Excluded (Questions) Excluded (Expired) Exc…" at bounding box center [175, 99] width 46 height 9
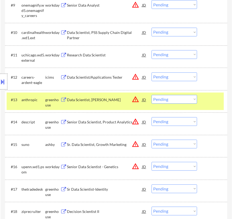
click at [188, 98] on select "Choose an option... Pending Applied Excluded (Questions) Excluded (Expired) Exc…" at bounding box center [175, 99] width 46 height 9
click at [152, 95] on select "Choose an option... Pending Applied Excluded (Questions) Excluded (Expired) Exc…" at bounding box center [175, 99] width 46 height 9
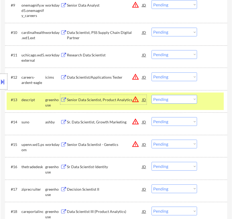
click at [110, 98] on div "Senior Data Scientist, Product Analytics" at bounding box center [104, 99] width 75 height 5
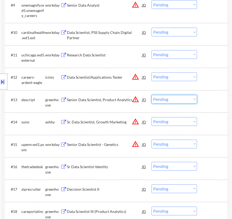
drag, startPoint x: 180, startPoint y: 100, endPoint x: 181, endPoint y: 102, distance: 2.9
click at [180, 99] on select "Choose an option... Pending Applied Excluded (Questions) Excluded (Expired) Exc…" at bounding box center [175, 99] width 46 height 9
click at [152, 95] on select "Choose an option... Pending Applied Excluded (Questions) Excluded (Expired) Exc…" at bounding box center [175, 99] width 46 height 9
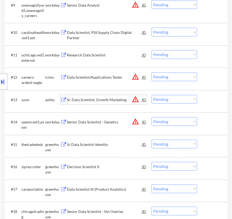
click at [100, 98] on div "Sr. Data Scientist, Growth Marketing" at bounding box center [104, 99] width 75 height 5
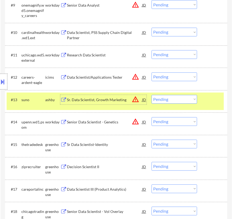
drag, startPoint x: 6, startPoint y: 83, endPoint x: 9, endPoint y: 83, distance: 3.4
click at [7, 83] on div at bounding box center [3, 82] width 7 height 16
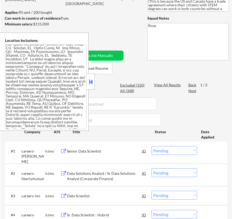
scroll to position [464, 0]
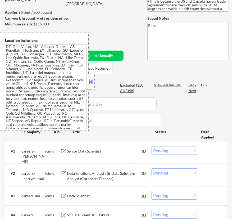
click at [91, 82] on button at bounding box center [91, 82] width 6 height 8
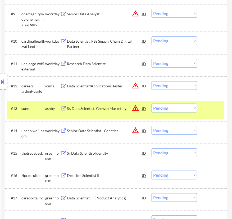
scroll to position [409, 0]
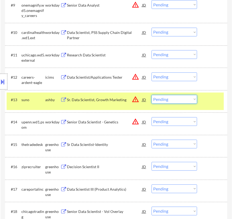
click at [188, 97] on select "Choose an option... Pending Applied Excluded (Questions) Excluded (Expired) Exc…" at bounding box center [175, 99] width 46 height 9
click at [152, 95] on select "Choose an option... Pending Applied Excluded (Questions) Excluded (Expired) Exc…" at bounding box center [175, 99] width 46 height 9
select select ""pending""
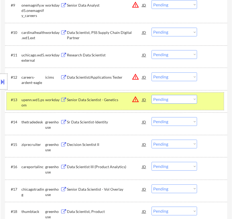
click at [207, 101] on div at bounding box center [213, 100] width 16 height 10
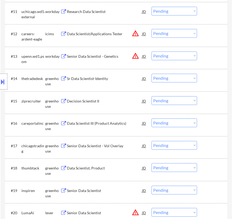
scroll to position [457, 0]
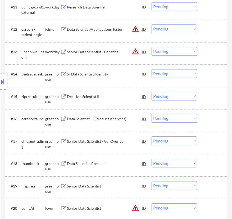
click at [95, 80] on div "#14 thetradedesk greenhouse Sr Data Scientist-Identity JD warning_amber Choose …" at bounding box center [115, 75] width 217 height 17
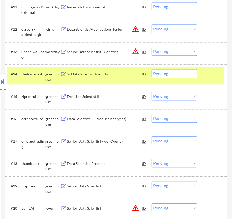
click at [101, 78] on div "Sr Data Scientist-Identity" at bounding box center [104, 74] width 75 height 10
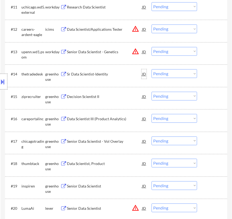
click at [145, 74] on div "JD" at bounding box center [144, 74] width 5 height 10
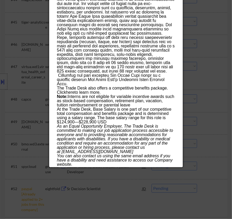
scroll to position [1229, 0]
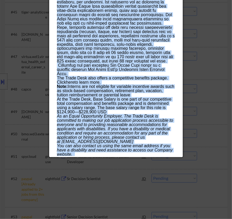
drag, startPoint x: 57, startPoint y: 23, endPoint x: 158, endPoint y: 156, distance: 167.7
copy div "Sr Data Scientist-Identity thetradedesk San Jose AI Location Check ✅: Job allow…"
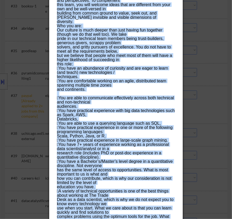
scroll to position [892, 0]
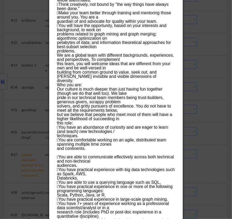
click at [210, 29] on div at bounding box center [116, 109] width 232 height 219
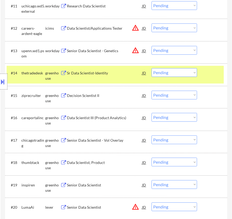
scroll to position [458, 0]
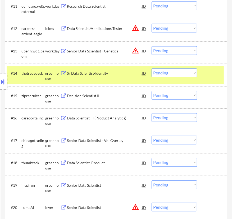
click at [177, 72] on select "Choose an option... Pending Applied Excluded (Questions) Excluded (Expired) Exc…" at bounding box center [175, 72] width 46 height 9
click at [152, 68] on select "Choose an option... Pending Applied Excluded (Questions) Excluded (Expired) Exc…" at bounding box center [175, 72] width 46 height 9
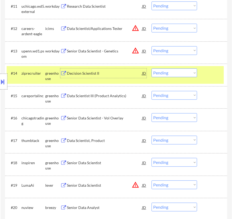
click at [123, 75] on div "Decision Scientist II" at bounding box center [104, 73] width 75 height 5
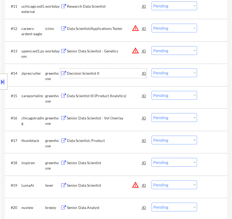
click at [97, 73] on div "Decision Scientist II" at bounding box center [104, 73] width 75 height 5
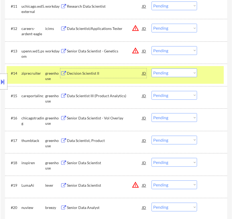
click at [167, 70] on select "Choose an option... Pending Applied Excluded (Questions) Excluded (Expired) Exc…" at bounding box center [175, 72] width 46 height 9
click at [152, 68] on select "Choose an option... Pending Applied Excluded (Questions) Excluded (Expired) Exc…" at bounding box center [175, 72] width 46 height 9
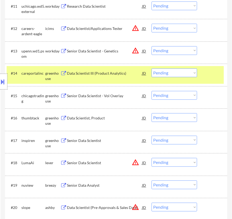
click at [99, 77] on div "Data Scientist III (Product Analytics)" at bounding box center [104, 73] width 75 height 10
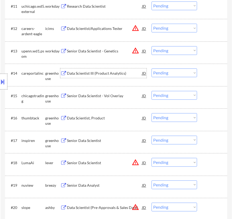
click at [171, 74] on select "Choose an option... Pending Applied Excluded (Questions) Excluded (Expired) Exc…" at bounding box center [175, 72] width 46 height 9
click at [152, 68] on select "Choose an option... Pending Applied Excluded (Questions) Excluded (Expired) Exc…" at bounding box center [175, 72] width 46 height 9
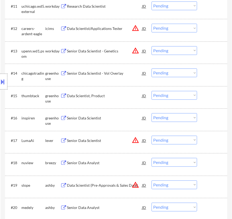
click at [122, 74] on div "Senior Data Scientist - Vol Overlay" at bounding box center [104, 73] width 75 height 5
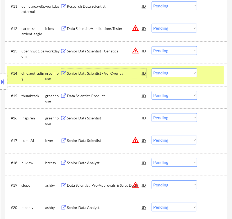
click at [142, 72] on div "JD" at bounding box center [144, 73] width 5 height 10
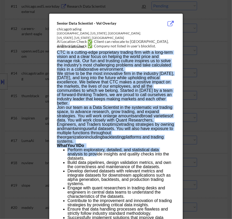
drag, startPoint x: 55, startPoint y: 21, endPoint x: 91, endPoint y: 127, distance: 111.8
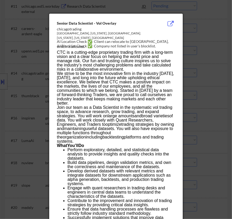
click at [57, 22] on div "Senior Data Scientist - Vol Overlay" at bounding box center [103, 23] width 92 height 5
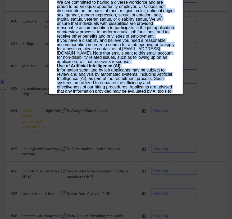
scroll to position [897, 0]
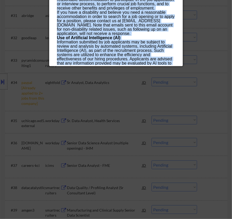
drag, startPoint x: 57, startPoint y: 23, endPoint x: 148, endPoint y: 63, distance: 100.2
copy div "Senior Data Scientist - Vol Overlay chicagotrading Chicago, Illinois, United St…"
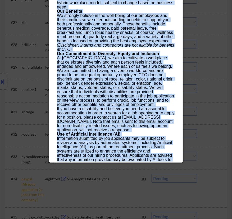
scroll to position [704, 0]
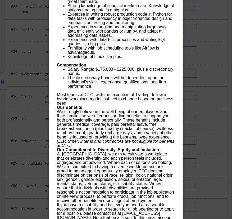
click at [224, 47] on div at bounding box center [116, 109] width 232 height 219
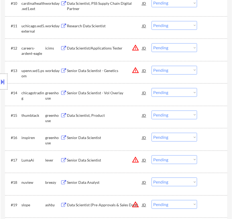
scroll to position [439, 0]
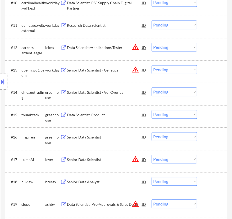
click at [183, 91] on select "Choose an option... Pending Applied Excluded (Questions) Excluded (Expired) Exc…" at bounding box center [175, 91] width 46 height 9
click at [152, 87] on select "Choose an option... Pending Applied Excluded (Questions) Excluded (Expired) Exc…" at bounding box center [175, 91] width 46 height 9
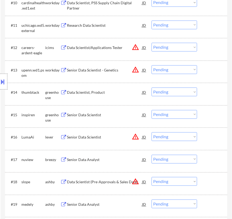
click at [117, 92] on div "Data Scientist, Product" at bounding box center [104, 92] width 75 height 5
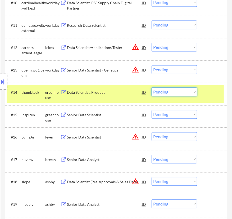
click at [167, 93] on select "Choose an option... Pending Applied Excluded (Questions) Excluded (Expired) Exc…" at bounding box center [175, 91] width 46 height 9
click at [152, 87] on select "Choose an option... Pending Applied Excluded (Questions) Excluded (Expired) Exc…" at bounding box center [175, 91] width 46 height 9
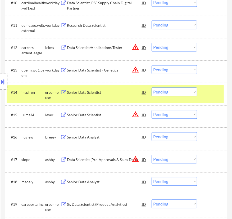
click at [109, 92] on div "Senior Data Scientist" at bounding box center [104, 92] width 75 height 5
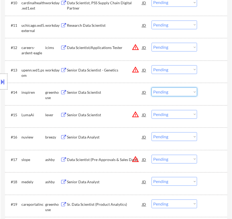
click at [169, 93] on select "Choose an option... Pending Applied Excluded (Questions) Excluded (Expired) Exc…" at bounding box center [175, 91] width 46 height 9
click at [152, 87] on select "Choose an option... Pending Applied Excluded (Questions) Excluded (Expired) Exc…" at bounding box center [175, 91] width 46 height 9
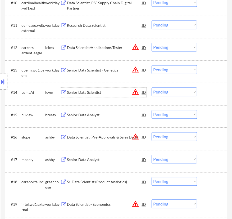
click at [117, 94] on div "Senior Data Scientist" at bounding box center [104, 92] width 75 height 5
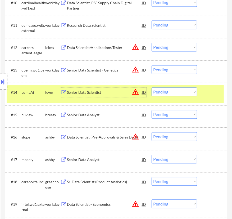
click at [167, 91] on select "Choose an option... Pending Applied Excluded (Questions) Excluded (Expired) Exc…" at bounding box center [175, 91] width 46 height 9
click at [152, 87] on select "Choose an option... Pending Applied Excluded (Questions) Excluded (Expired) Exc…" at bounding box center [175, 91] width 46 height 9
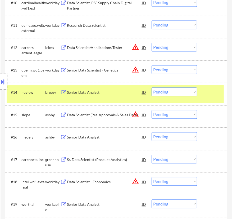
click at [121, 96] on div "Senior Data Analyst" at bounding box center [104, 92] width 75 height 10
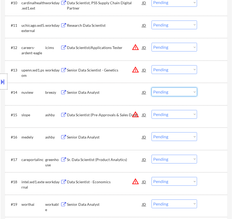
click at [165, 91] on select "Choose an option... Pending Applied Excluded (Questions) Excluded (Expired) Exc…" at bounding box center [175, 91] width 46 height 9
click at [152, 87] on select "Choose an option... Pending Applied Excluded (Questions) Excluded (Expired) Exc…" at bounding box center [175, 91] width 46 height 9
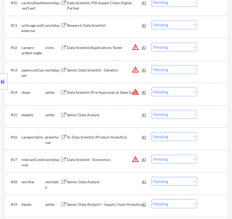
click at [112, 92] on div "Data Scientist (Pre-Approvals & Sales Data)" at bounding box center [104, 92] width 75 height 5
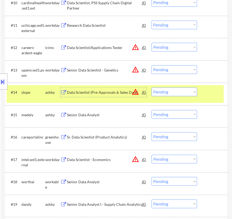
click at [182, 92] on select "Choose an option... Pending Applied Excluded (Questions) Excluded (Expired) Exc…" at bounding box center [175, 91] width 46 height 9
click at [152, 87] on select "Choose an option... Pending Applied Excluded (Questions) Excluded (Expired) Exc…" at bounding box center [175, 91] width 46 height 9
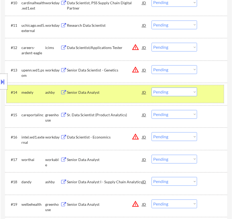
click at [109, 97] on div "#14 medely ashby Senior Data Analyst JD warning_amber Choose an option... Pendi…" at bounding box center [115, 93] width 217 height 17
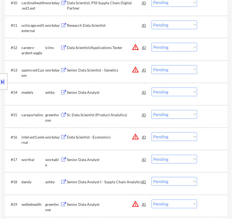
click at [109, 95] on div "Senior Data Analyst" at bounding box center [104, 92] width 75 height 5
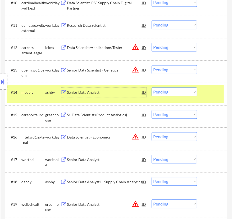
click at [170, 91] on select "Choose an option... Pending Applied Excluded (Questions) Excluded (Expired) Exc…" at bounding box center [175, 91] width 46 height 9
click at [152, 87] on select "Choose an option... Pending Applied Excluded (Questions) Excluded (Expired) Exc…" at bounding box center [175, 91] width 46 height 9
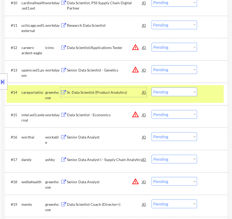
click at [116, 91] on div "Sr. Data Scientist (Product Analytics)" at bounding box center [104, 92] width 75 height 5
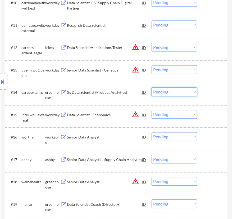
drag, startPoint x: 168, startPoint y: 92, endPoint x: 169, endPoint y: 95, distance: 3.2
click at [169, 92] on select "Choose an option... Pending Applied Excluded (Questions) Excluded (Expired) Exc…" at bounding box center [175, 91] width 46 height 9
click at [152, 87] on select "Choose an option... Pending Applied Excluded (Questions) Excluded (Expired) Exc…" at bounding box center [175, 91] width 46 height 9
select select ""pending""
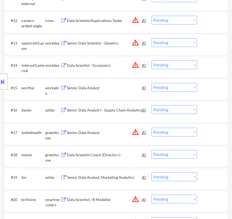
scroll to position [487, 0]
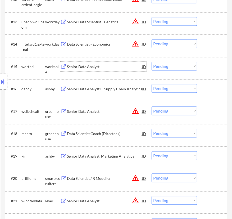
click at [120, 68] on div "Senior Data Analyst" at bounding box center [104, 66] width 75 height 5
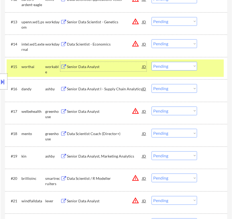
click at [165, 67] on select "Choose an option... Pending Applied Excluded (Questions) Excluded (Expired) Exc…" at bounding box center [175, 66] width 46 height 9
click at [152, 62] on select "Choose an option... Pending Applied Excluded (Questions) Excluded (Expired) Exc…" at bounding box center [175, 66] width 46 height 9
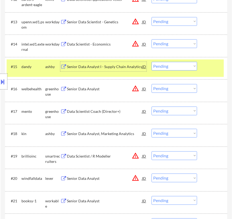
click at [100, 65] on div "Senior Data Analyst I - Supply Chain Analytics" at bounding box center [104, 66] width 75 height 5
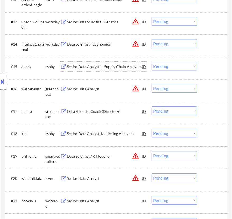
click at [184, 63] on select "Choose an option... Pending Applied Excluded (Questions) Excluded (Expired) Exc…" at bounding box center [175, 66] width 46 height 9
click at [152, 62] on select "Choose an option... Pending Applied Excluded (Questions) Excluded (Expired) Exc…" at bounding box center [175, 66] width 46 height 9
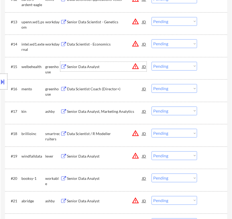
click at [100, 65] on div "Senior Data Analyst" at bounding box center [104, 66] width 75 height 5
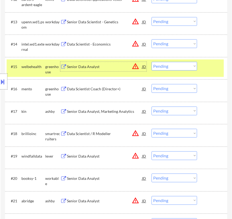
click at [169, 64] on select "Choose an option... Pending Applied Excluded (Questions) Excluded (Expired) Exc…" at bounding box center [175, 66] width 46 height 9
click at [152, 62] on select "Choose an option... Pending Applied Excluded (Questions) Excluded (Expired) Exc…" at bounding box center [175, 66] width 46 height 9
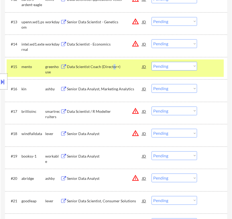
click at [114, 69] on div "Data Scientist Coach (Director+)" at bounding box center [104, 66] width 75 height 5
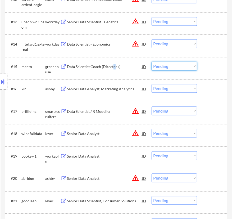
drag, startPoint x: 171, startPoint y: 66, endPoint x: 171, endPoint y: 69, distance: 3.4
click at [171, 66] on select "Choose an option... Pending Applied Excluded (Questions) Excluded (Expired) Exc…" at bounding box center [175, 66] width 46 height 9
click at [152, 62] on select "Choose an option... Pending Applied Excluded (Questions) Excluded (Expired) Exc…" at bounding box center [175, 66] width 46 height 9
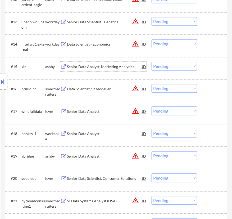
click at [118, 65] on div "Senior Data Analyst, Marketing Analytics" at bounding box center [104, 66] width 75 height 5
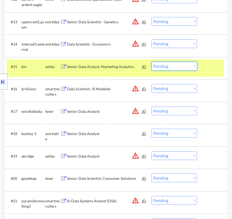
click at [167, 64] on select "Choose an option... Pending Applied Excluded (Questions) Excluded (Expired) Exc…" at bounding box center [175, 66] width 46 height 9
click at [152, 62] on select "Choose an option... Pending Applied Excluded (Questions) Excluded (Expired) Exc…" at bounding box center [175, 66] width 46 height 9
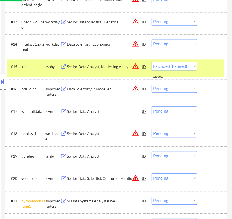
select select ""pending""
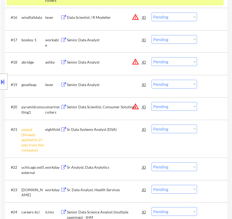
scroll to position [559, 0]
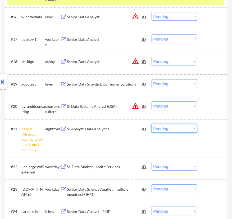
click at [182, 130] on select "Choose an option... Pending Applied Excluded (Questions) Excluded (Expired) Exc…" at bounding box center [175, 128] width 46 height 9
click at [152, 124] on select "Choose an option... Pending Applied Excluded (Questions) Excluded (Expired) Exc…" at bounding box center [175, 128] width 46 height 9
select select ""pending""
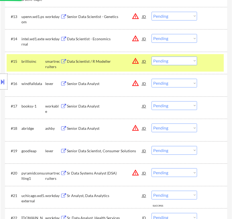
scroll to position [487, 0]
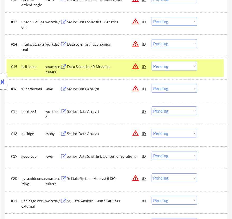
click at [113, 70] on div "Data Scientist / R Modeller" at bounding box center [104, 67] width 75 height 10
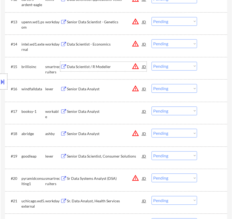
drag, startPoint x: 162, startPoint y: 65, endPoint x: 163, endPoint y: 69, distance: 3.9
click at [162, 65] on select "Choose an option... Pending Applied Excluded (Questions) Excluded (Expired) Exc…" at bounding box center [175, 66] width 46 height 9
click at [152, 62] on select "Choose an option... Pending Applied Excluded (Questions) Excluded (Expired) Exc…" at bounding box center [175, 66] width 46 height 9
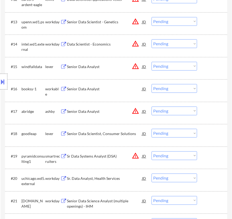
click at [97, 66] on div "Senior Data Analyst" at bounding box center [104, 66] width 75 height 5
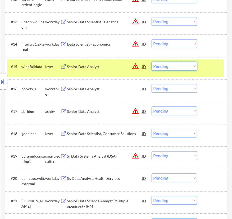
click at [170, 64] on select "Choose an option... Pending Applied Excluded (Questions) Excluded (Expired) Exc…" at bounding box center [175, 66] width 46 height 9
click at [152, 62] on select "Choose an option... Pending Applied Excluded (Questions) Excluded (Expired) Exc…" at bounding box center [175, 66] width 46 height 9
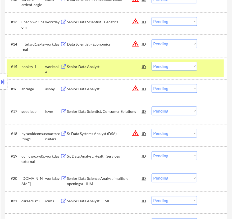
click at [116, 70] on div "Senior Data Analyst" at bounding box center [104, 67] width 75 height 10
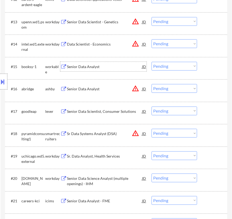
click at [173, 68] on select "Choose an option... Pending Applied Excluded (Questions) Excluded (Expired) Exc…" at bounding box center [175, 66] width 46 height 9
click at [152, 62] on select "Choose an option... Pending Applied Excluded (Questions) Excluded (Expired) Exc…" at bounding box center [175, 66] width 46 height 9
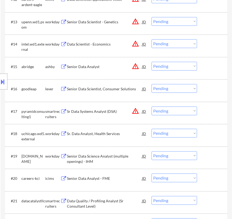
click at [101, 68] on div "Senior Data Analyst" at bounding box center [104, 66] width 75 height 5
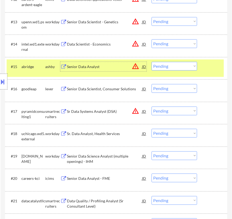
click at [164, 66] on select "Choose an option... Pending Applied Excluded (Questions) Excluded (Expired) Exc…" at bounding box center [175, 66] width 46 height 9
click at [152, 62] on select "Choose an option... Pending Applied Excluded (Questions) Excluded (Expired) Exc…" at bounding box center [175, 66] width 46 height 9
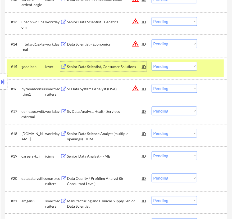
click at [113, 67] on div "Senior Data Scientist, Consumer Solutions" at bounding box center [104, 66] width 75 height 5
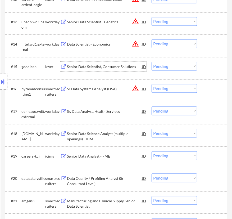
click at [1, 79] on button at bounding box center [3, 81] width 6 height 9
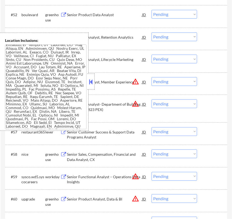
scroll to position [223, 0]
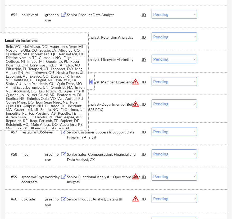
click at [91, 81] on button at bounding box center [91, 82] width 6 height 8
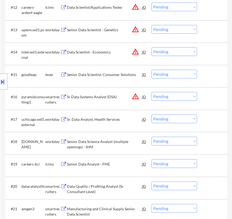
scroll to position [480, 0]
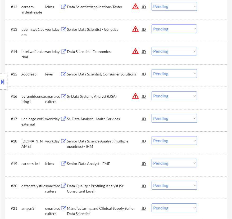
click at [172, 71] on select "Choose an option... Pending Applied Excluded (Questions) Excluded (Expired) Exc…" at bounding box center [175, 73] width 46 height 9
click at [152, 69] on select "Choose an option... Pending Applied Excluded (Questions) Excluded (Expired) Exc…" at bounding box center [175, 73] width 46 height 9
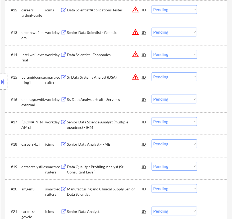
scroll to position [504, 0]
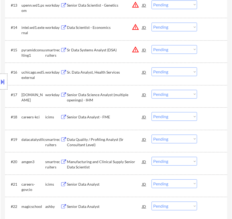
click at [104, 49] on div "Sr Data Systems Analyst (DSA)" at bounding box center [104, 49] width 75 height 5
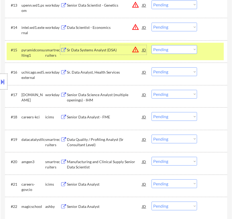
click at [181, 48] on select "Choose an option... Pending Applied Excluded (Questions) Excluded (Expired) Exc…" at bounding box center [175, 49] width 46 height 9
click at [152, 45] on select "Choose an option... Pending Applied Excluded (Questions) Excluded (Expired) Exc…" at bounding box center [175, 49] width 46 height 9
select select ""pending""
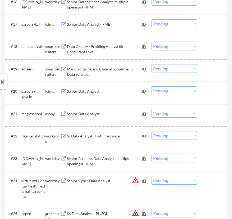
scroll to position [576, 0]
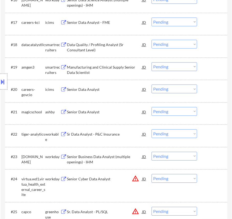
click at [106, 45] on div "Data Quality / Profiling Analyst (Sr Consultant Level)" at bounding box center [104, 47] width 75 height 10
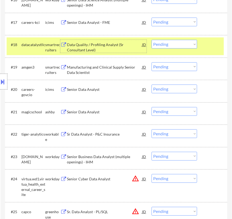
click at [162, 42] on select "Choose an option... Pending Applied Excluded (Questions) Excluded (Expired) Exc…" at bounding box center [175, 44] width 46 height 9
click at [152, 40] on select "Choose an option... Pending Applied Excluded (Questions) Excluded (Expired) Exc…" at bounding box center [175, 44] width 46 height 9
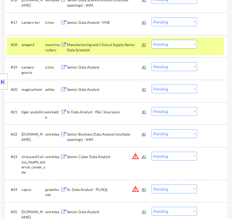
click at [108, 48] on div "Manufacturing and Clinical Supply Senior Data Scientist" at bounding box center [104, 47] width 75 height 10
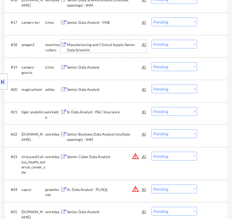
scroll to position [600, 0]
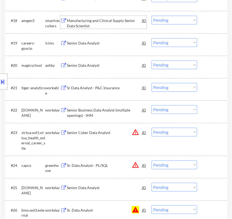
click at [185, 19] on select "Choose an option... Pending Applied Excluded (Questions) Excluded (Expired) Exc…" at bounding box center [175, 20] width 46 height 9
click at [152, 16] on select "Choose an option... Pending Applied Excluded (Questions) Excluded (Expired) Exc…" at bounding box center [175, 20] width 46 height 9
select select ""pending""
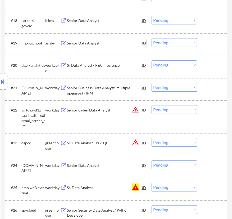
click at [109, 41] on div "Senior Data Analyst" at bounding box center [104, 43] width 75 height 5
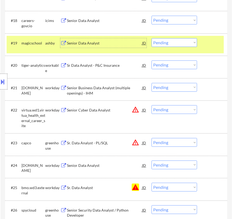
click at [171, 43] on select "Choose an option... Pending Applied Excluded (Questions) Excluded (Expired) Exc…" at bounding box center [175, 42] width 46 height 9
click at [152, 38] on select "Choose an option... Pending Applied Excluded (Questions) Excluded (Expired) Exc…" at bounding box center [175, 42] width 46 height 9
select select ""pending""
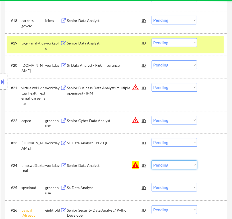
click at [187, 166] on select "Choose an option... Pending Applied Excluded (Questions) Excluded (Expired) Exc…" at bounding box center [175, 165] width 46 height 9
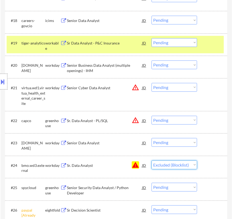
click at [152, 161] on select "Choose an option... Pending Applied Excluded (Questions) Excluded (Expired) Exc…" at bounding box center [175, 165] width 46 height 9
select select ""pending""
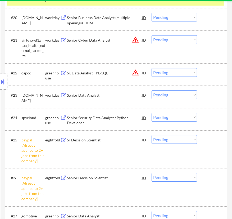
scroll to position [649, 0]
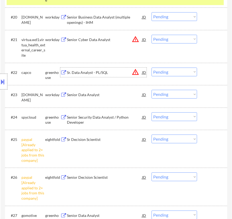
click at [103, 74] on div "Sr. Data Analyst - PL/SQL" at bounding box center [104, 72] width 75 height 5
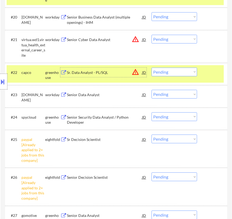
click at [180, 73] on select "Choose an option... Pending Applied Excluded (Questions) Excluded (Expired) Exc…" at bounding box center [175, 72] width 46 height 9
click at [152, 68] on select "Choose an option... Pending Applied Excluded (Questions) Excluded (Expired) Exc…" at bounding box center [175, 72] width 46 height 9
select select ""pending""
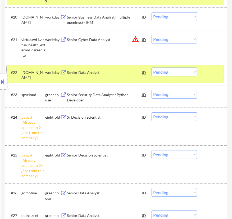
click at [206, 77] on div at bounding box center [213, 73] width 16 height 10
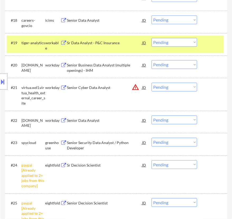
scroll to position [600, 0]
click at [136, 47] on div "Sr Data Analyst - P&C Insurance" at bounding box center [104, 43] width 75 height 10
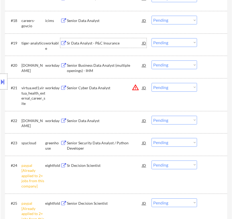
click at [182, 42] on select "Choose an option... Pending Applied Excluded (Questions) Excluded (Expired) Exc…" at bounding box center [175, 42] width 46 height 9
click at [152, 38] on select "Choose an option... Pending Applied Excluded (Questions) Excluded (Expired) Exc…" at bounding box center [175, 42] width 46 height 9
select select ""pending""
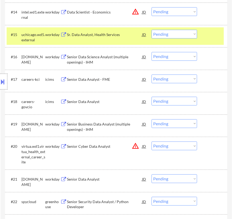
scroll to position [528, 0]
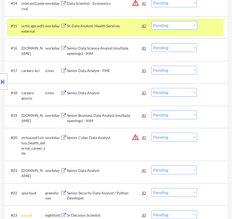
click at [210, 29] on div at bounding box center [213, 26] width 16 height 10
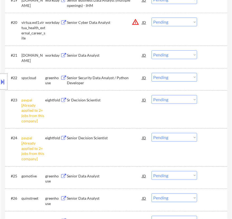
scroll to position [673, 0]
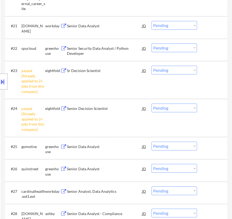
click at [186, 69] on select "Choose an option... Pending Applied Excluded (Questions) Excluded (Expired) Exc…" at bounding box center [175, 70] width 46 height 9
click at [152, 66] on select "Choose an option... Pending Applied Excluded (Questions) Excluded (Expired) Exc…" at bounding box center [175, 70] width 46 height 9
click at [185, 108] on select "Choose an option... Pending Applied Excluded (Questions) Excluded (Expired) Exc…" at bounding box center [175, 108] width 46 height 9
select select ""pending""
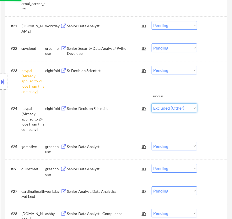
click at [152, 104] on select "Choose an option... Pending Applied Excluded (Questions) Excluded (Expired) Exc…" at bounding box center [175, 108] width 46 height 9
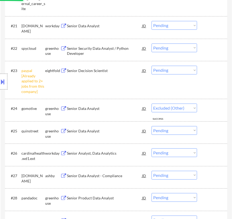
select select ""pending""
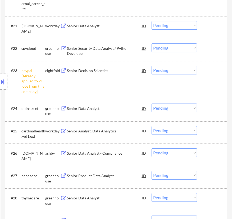
click at [186, 70] on select "Choose an option... Pending Applied Excluded (Questions) Excluded (Expired) Exc…" at bounding box center [175, 70] width 46 height 9
select select ""excluded__other_""
click at [152, 66] on select "Choose an option... Pending Applied Excluded (Questions) Excluded (Expired) Exc…" at bounding box center [175, 70] width 46 height 9
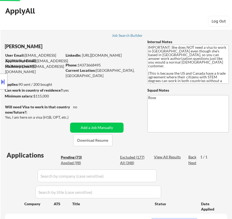
select select ""pending""
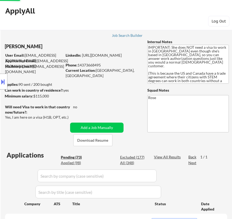
select select ""pending""
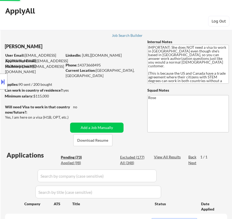
select select ""pending""
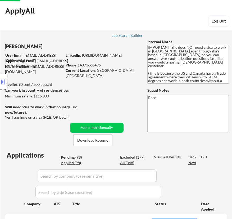
select select ""pending""
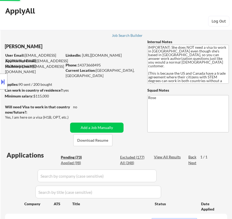
select select ""pending""
select select ""excluded__other_""
select select ""pending""
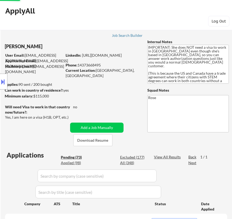
select select ""pending""
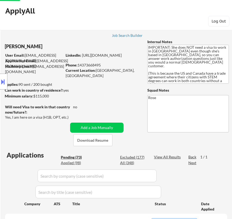
select select ""pending""
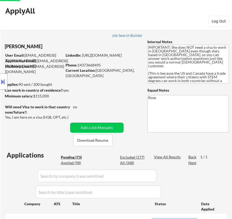
select select ""pending""
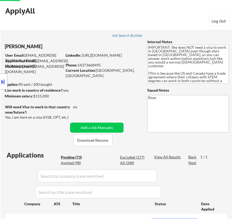
select select ""pending""
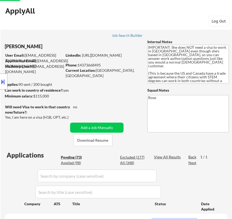
select select ""pending""
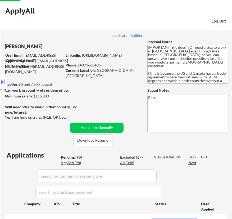
select select ""pending""
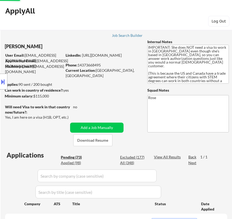
select select ""pending""
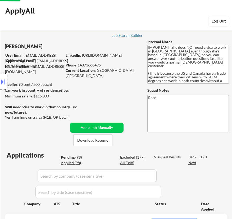
select select ""pending""
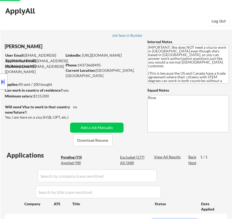
select select ""pending""
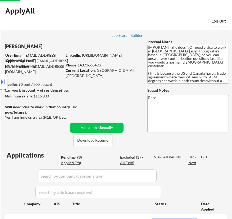
select select ""pending""
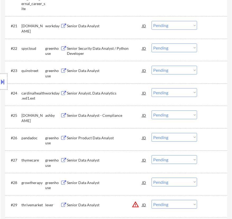
scroll to position [649, 0]
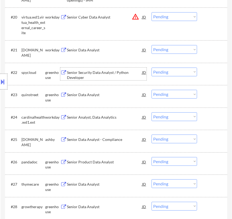
click at [103, 78] on div "Senior Security Data Analyst / Python Developer" at bounding box center [104, 75] width 75 height 10
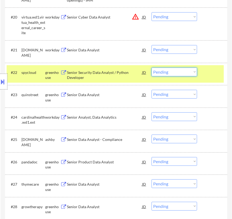
click at [164, 69] on select "Choose an option... Pending Applied Excluded (Questions) Excluded (Expired) Exc…" at bounding box center [175, 72] width 46 height 9
click at [152, 68] on select "Choose an option... Pending Applied Excluded (Questions) Excluded (Expired) Exc…" at bounding box center [175, 72] width 46 height 9
select select ""pending""
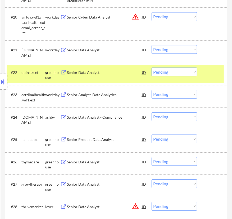
click at [120, 73] on div "Senior Data Analyst" at bounding box center [104, 72] width 75 height 5
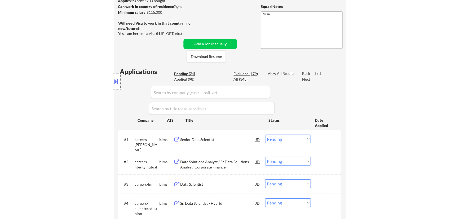
scroll to position [95, 0]
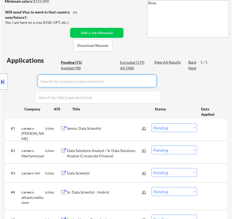
click at [131, 85] on input "input" at bounding box center [97, 81] width 119 height 13
click at [133, 62] on div "Excluded (179)" at bounding box center [133, 62] width 26 height 5
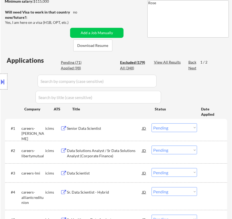
click at [141, 82] on input "input" at bounding box center [97, 81] width 119 height 13
type input "s"
select select ""excluded__bad_match_""
select select ""excluded""
select select ""excluded__bad_match_""
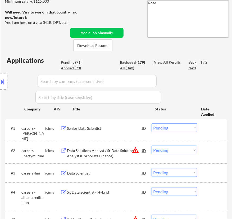
select select ""excluded__location_""
select select ""excluded__expired_""
select select ""excluded__location_""
select select ""excluded__bad_match_""
select select ""excluded__location_""
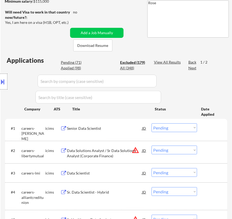
select select ""excluded__salary_""
select select ""excluded__expired_""
select select ""excluded__bad_match_""
select select ""excluded""
select select ""excluded__expired_""
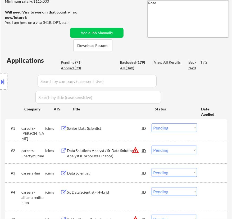
select select ""excluded__expired_""
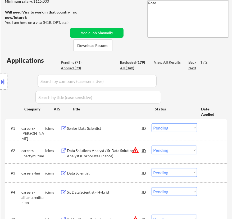
select select ""excluded__expired_""
select select ""excluded""
select select ""excluded__bad_match_""
select select ""excluded__expired_""
select select ""excluded__other_""
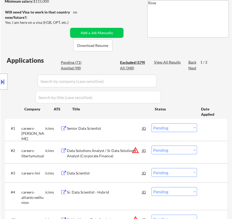
select select ""excluded__bad_match_""
select select ""excluded__location_""
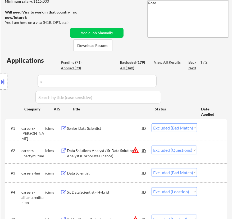
select select ""excluded__bad_match_""
select select ""excluded""
select select ""excluded__other_""
select select ""excluded__bad_match_""
select select ""excluded__expired_""
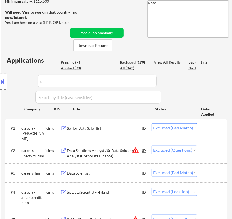
select select ""excluded""
select select ""excluded__expired_""
select select ""excluded__location_""
select select ""excluded__salary_""
select select ""excluded""
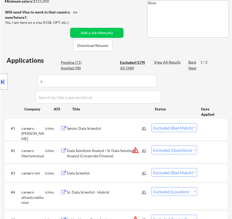
select select ""excluded__location_""
select select ""excluded__expired_""
select select ""excluded__location_""
select select ""excluded__bad_match_""
select select ""excluded__salary_""
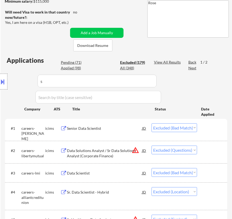
select select ""excluded__expired_""
select select ""excluded__bad_match_""
select select ""excluded__other_""
select select ""excluded""
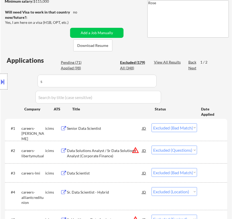
select select ""excluded__expired_""
select select ""excluded__bad_match_""
select select ""excluded__expired_""
select select ""excluded""
select select ""excluded__salary_""
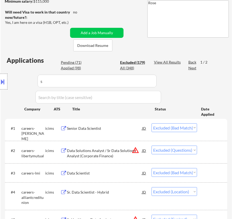
select select ""excluded""
select select ""excluded__expired_""
select select ""excluded__location_""
select select ""excluded__bad_match_""
select select ""excluded__expired_""
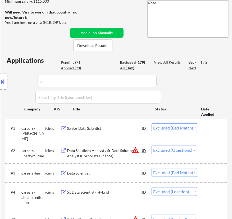
select select ""excluded__bad_match_""
select select ""excluded""
select select ""excluded__bad_match_""
select select ""excluded__expired_""
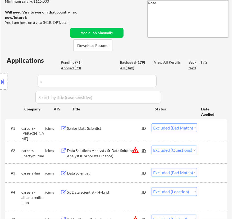
select select ""excluded__bad_match_""
select select ""excluded__expired_""
select select ""excluded""
select select ""excluded__expired_""
select select ""excluded__bad_match_""
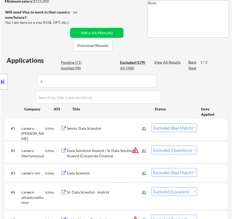
select select ""excluded__bad_match_""
select select ""excluded__expired_""
select select ""excluded__bad_match_""
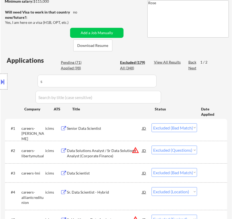
select select ""excluded__bad_match_""
select select ""excluded""
select select ""excluded__other_""
select select ""excluded__expired_""
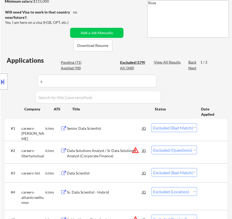
select select ""excluded""
select select ""excluded__other_""
select select ""excluded__bad_match_""
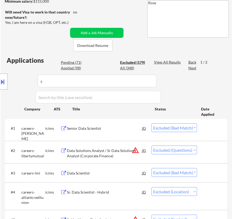
select select ""excluded__expired_""
select select ""excluded""
select select ""excluded__expired_""
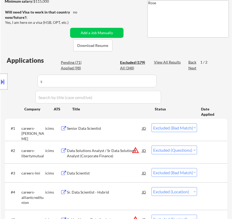
select select ""excluded__expired_""
select select ""excluded__other_""
select select ""excluded__blocklist_""
select select ""excluded""
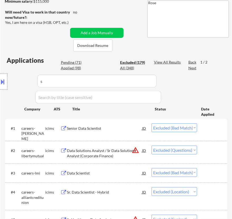
select select ""excluded""
select select ""excluded__bad_match_""
select select ""excluded__other_""
select select ""excluded""
select select ""excluded__bad_match_""
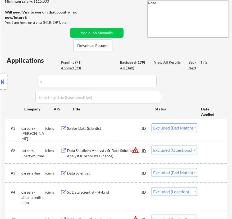
select select ""excluded__bad_match_""
select select ""excluded__expired_""
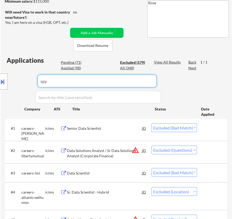
type input "spyc"
select select ""excluded__bad_match_""
select select ""excluded__location_""
select select ""excluded__expired_""
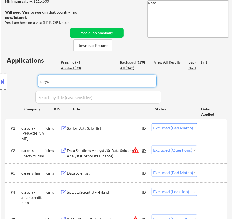
select select ""excluded__expired_""
select select ""excluded__bad_match_""
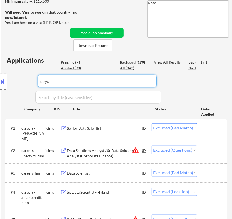
select select ""excluded__location_""
select select ""excluded""
select select ""excluded__bad_match_""
select select ""excluded""
select select ""excluded__salary_""
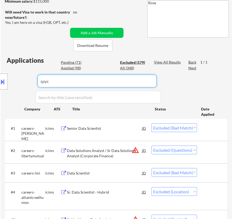
select select ""excluded__location_""
select select ""excluded__expired_""
select select ""excluded""
select select ""excluded__expired_""
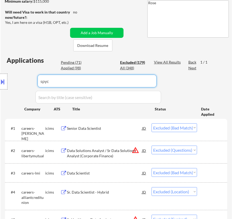
select select ""excluded__bad_match_""
select select ""excluded__expired_""
select select ""excluded__bad_match_""
select select ""excluded__expired_""
select select ""excluded""
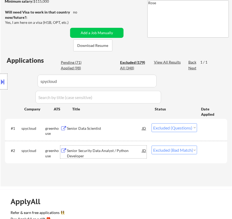
click at [109, 152] on div "Senior Security Data Analyst / Python Developer" at bounding box center [104, 153] width 75 height 10
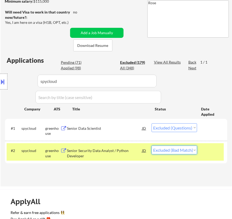
click at [186, 148] on select "Choose an option... Pending Applied Excluded (Questions) Excluded (Expired) Exc…" at bounding box center [175, 150] width 46 height 9
click at [152, 146] on select "Choose an option... Pending Applied Excluded (Questions) Excluded (Expired) Exc…" at bounding box center [175, 150] width 46 height 9
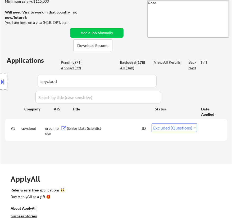
click at [117, 84] on input "input" at bounding box center [97, 81] width 119 height 13
drag, startPoint x: 72, startPoint y: 80, endPoint x: 24, endPoint y: 81, distance: 47.7
click at [24, 81] on div "Location Inclusions:" at bounding box center [47, 82] width 95 height 98
click at [77, 69] on div "Location Inclusions:" at bounding box center [47, 82] width 95 height 98
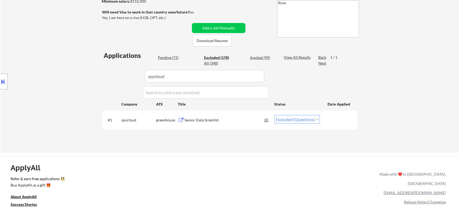
click at [232, 77] on input "input" at bounding box center [204, 76] width 119 height 13
drag, startPoint x: 245, startPoint y: 77, endPoint x: 122, endPoint y: 79, distance: 122.6
click at [122, 79] on div "Applications Pending (71) Excluded (178) Applied (99) All (348) View All Result…" at bounding box center [229, 96] width 255 height 91
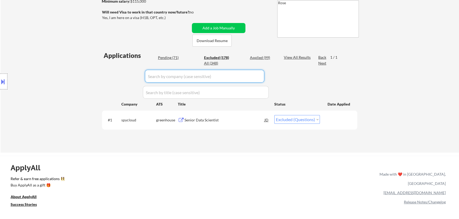
click at [232, 58] on div "Applied (99)" at bounding box center [263, 57] width 26 height 5
click at [232, 57] on div "Applied (99)" at bounding box center [263, 57] width 26 height 5
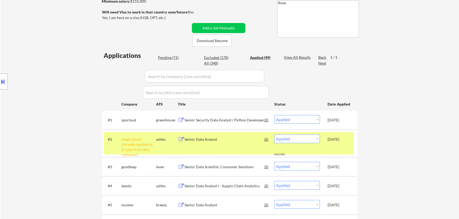
click at [232, 119] on select "Choose an option... Pending Applied Excluded (Questions) Excluded (Expired) Exc…" at bounding box center [297, 119] width 46 height 9
click at [232, 115] on select "Choose an option... Pending Applied Excluded (Questions) Excluded (Expired) Exc…" at bounding box center [297, 119] width 46 height 9
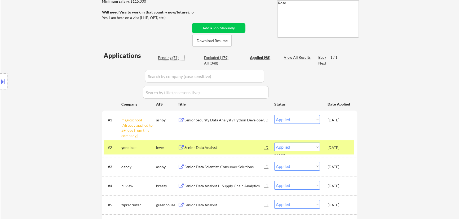
click at [170, 57] on div "Pending (71)" at bounding box center [171, 57] width 26 height 5
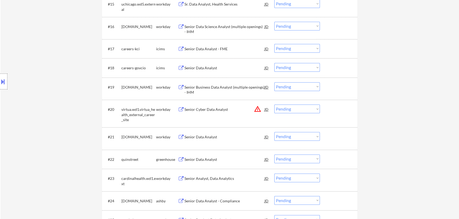
scroll to position [528, 0]
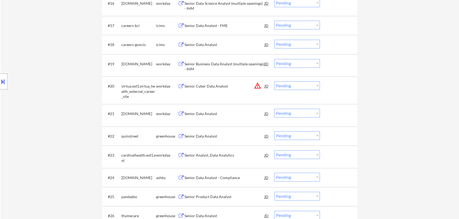
click at [232, 133] on select "Choose an option... Pending Applied Excluded (Questions) Excluded (Expired) Exc…" at bounding box center [297, 135] width 46 height 9
click at [232, 131] on select "Choose an option... Pending Applied Excluded (Questions) Excluded (Expired) Exc…" at bounding box center [297, 135] width 46 height 9
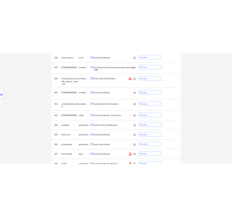
scroll to position [600, 0]
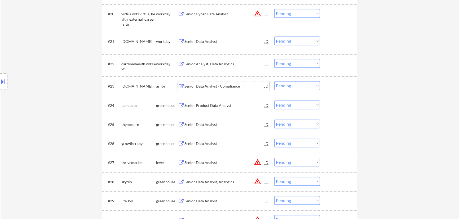
click at [230, 88] on div "Senior Data Analyst - Compliance" at bounding box center [224, 86] width 80 height 5
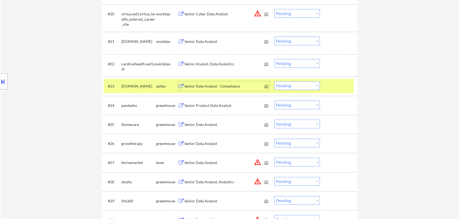
click at [232, 85] on select "Choose an option... Pending Applied Excluded (Questions) Excluded (Expired) Exc…" at bounding box center [297, 85] width 46 height 9
click at [232, 81] on select "Choose an option... Pending Applied Excluded (Questions) Excluded (Expired) Exc…" at bounding box center [297, 85] width 46 height 9
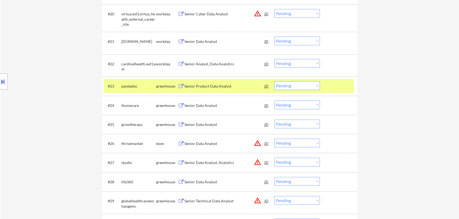
click at [230, 87] on div "Senior Product Data Analyst" at bounding box center [224, 86] width 80 height 5
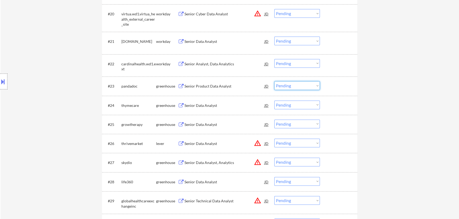
click at [232, 83] on select "Choose an option... Pending Applied Excluded (Questions) Excluded (Expired) Exc…" at bounding box center [297, 85] width 46 height 9
click at [232, 81] on select "Choose an option... Pending Applied Excluded (Questions) Excluded (Expired) Exc…" at bounding box center [297, 85] width 46 height 9
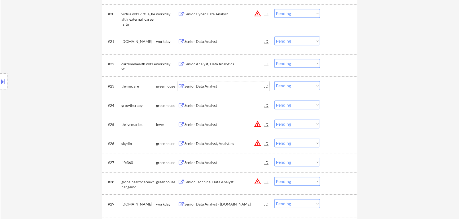
click at [220, 91] on div "Senior Data Analyst" at bounding box center [224, 86] width 80 height 10
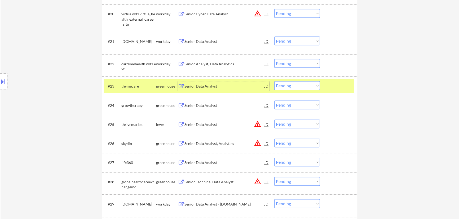
click at [232, 87] on select "Choose an option... Pending Applied Excluded (Questions) Excluded (Expired) Exc…" at bounding box center [297, 85] width 46 height 9
click at [232, 81] on select "Choose an option... Pending Applied Excluded (Questions) Excluded (Expired) Exc…" at bounding box center [297, 85] width 46 height 9
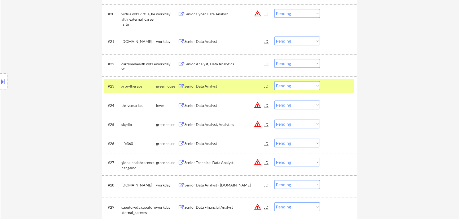
click at [232, 87] on div "Senior Data Analyst" at bounding box center [224, 86] width 80 height 5
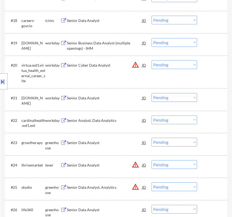
click at [180, 142] on select "Choose an option... Pending Applied Excluded (Questions) Excluded (Expired) Exc…" at bounding box center [175, 142] width 46 height 9
click at [152, 138] on select "Choose an option... Pending Applied Excluded (Questions) Excluded (Expired) Exc…" at bounding box center [175, 142] width 46 height 9
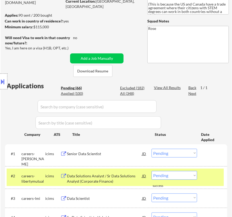
scroll to position [95, 0]
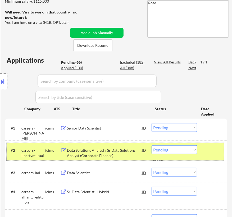
click at [207, 152] on div at bounding box center [213, 151] width 16 height 10
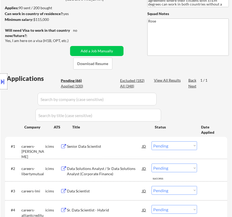
scroll to position [23, 0]
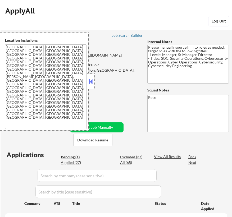
select select ""pending""
click at [92, 82] on button at bounding box center [91, 82] width 6 height 8
